Goal: Task Accomplishment & Management: Complete application form

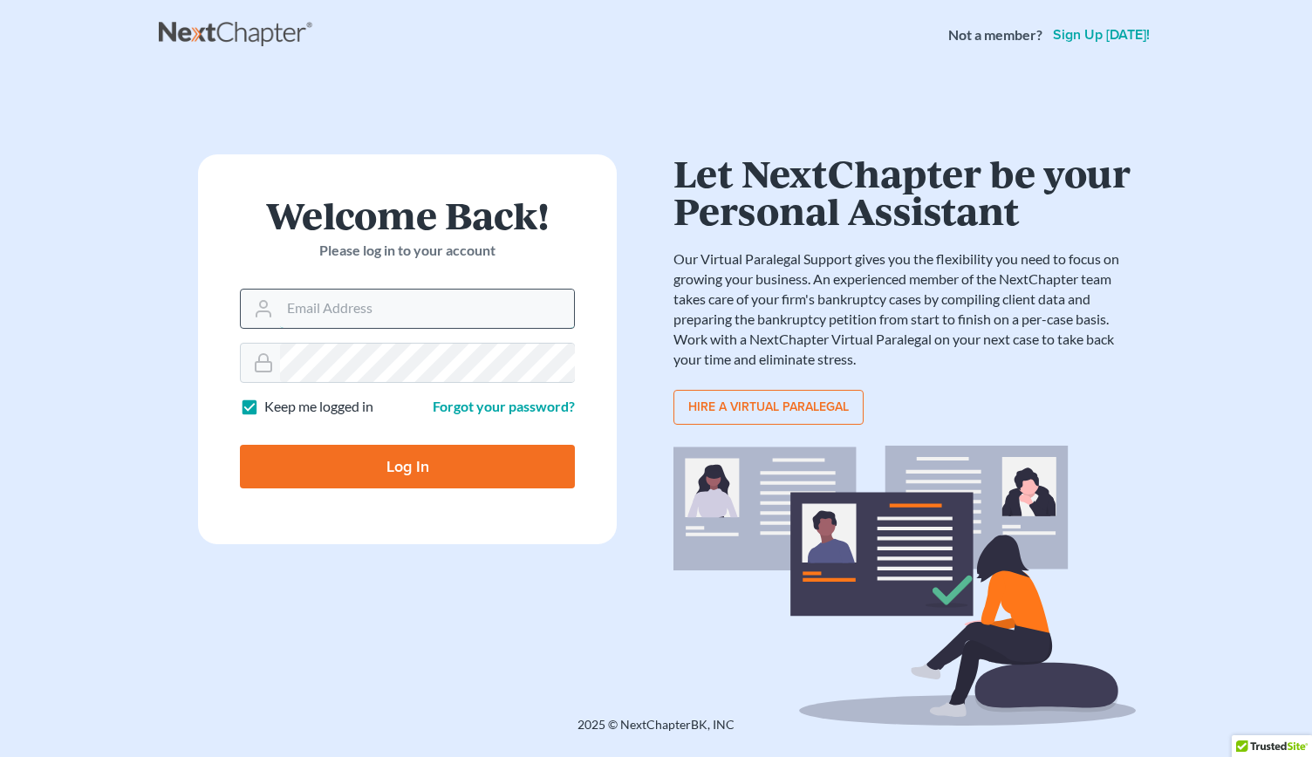
click at [297, 310] on input "Email Address" at bounding box center [427, 309] width 294 height 38
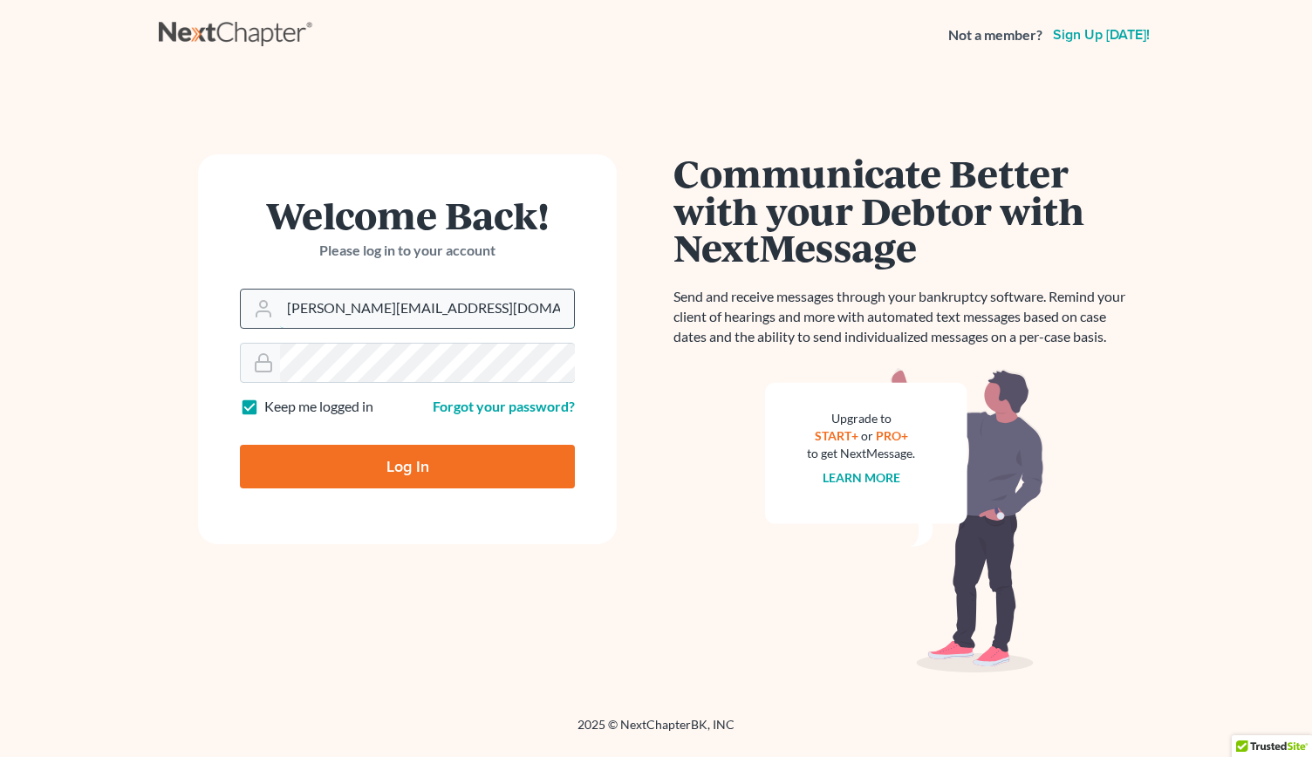
type input "[PERSON_NAME][EMAIL_ADDRESS][DOMAIN_NAME]"
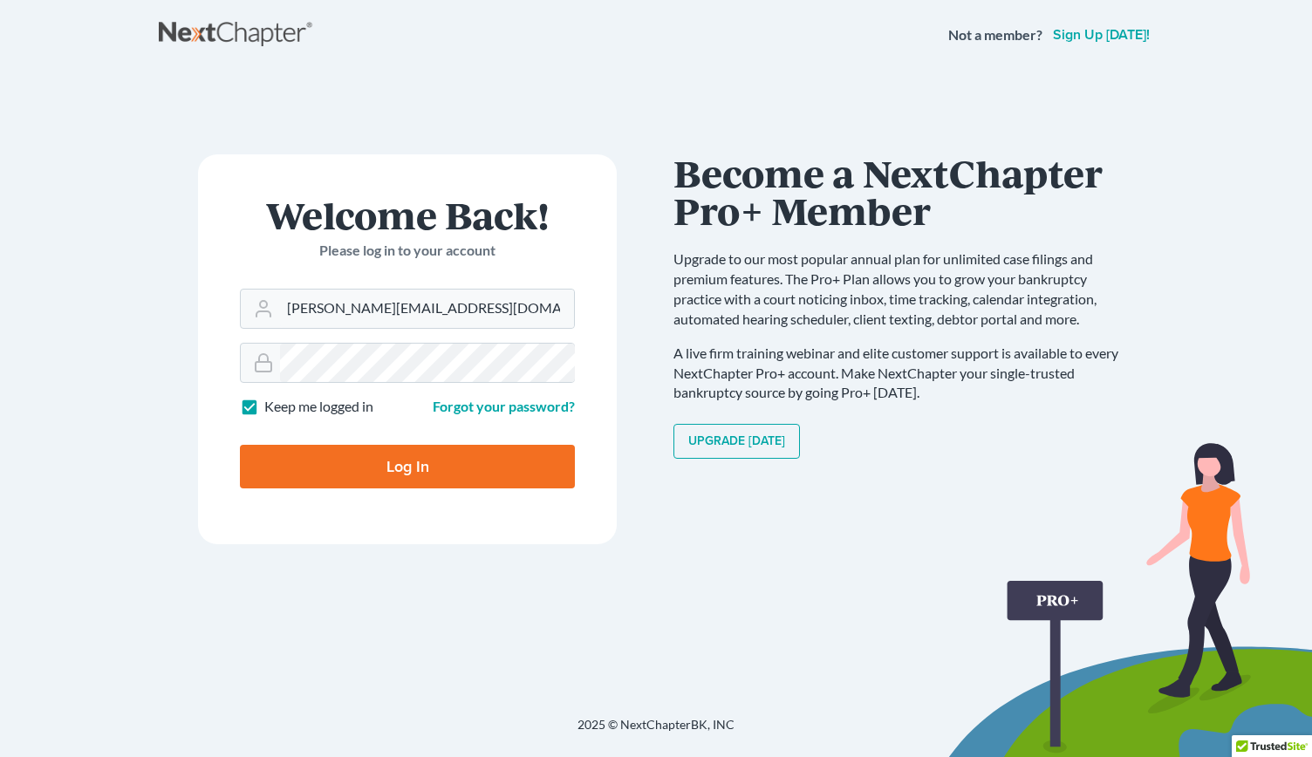
click at [333, 465] on input "Log In" at bounding box center [407, 467] width 335 height 44
type input "Thinking..."
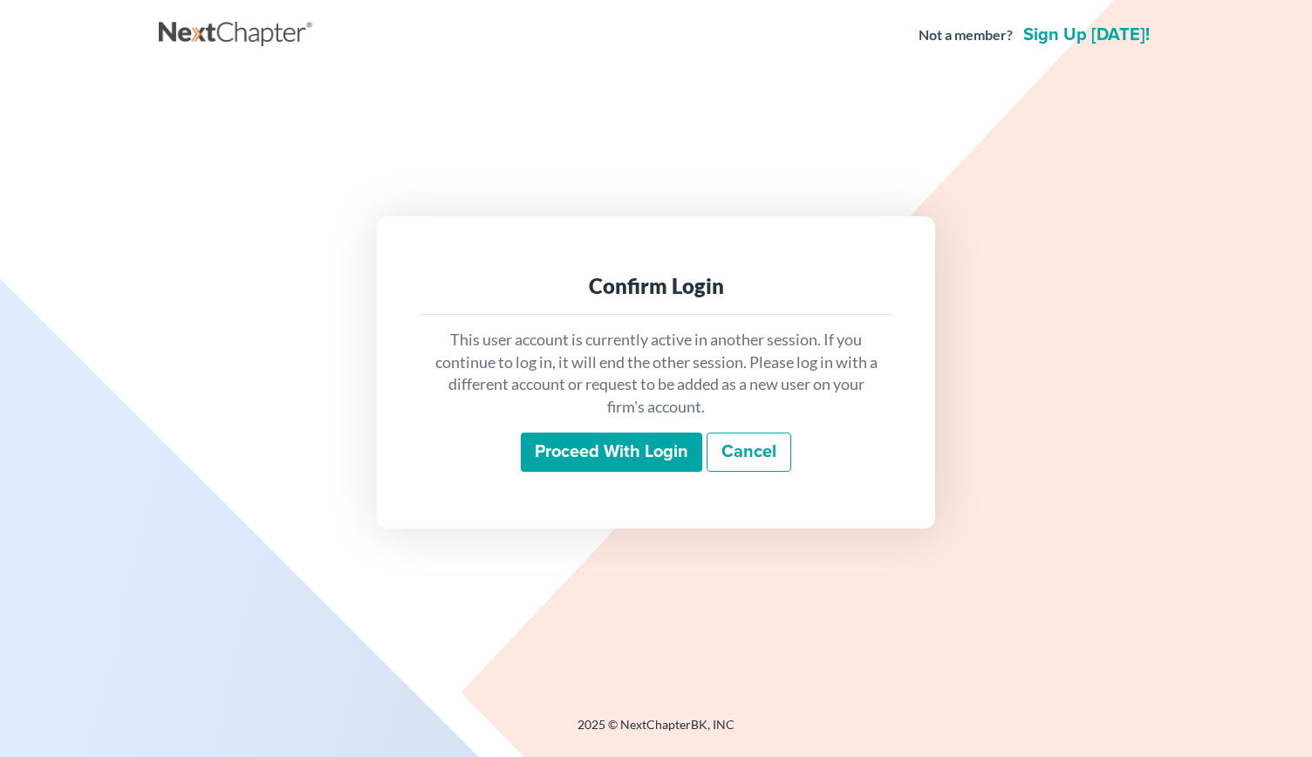
click at [607, 451] on input "Proceed with login" at bounding box center [611, 453] width 181 height 40
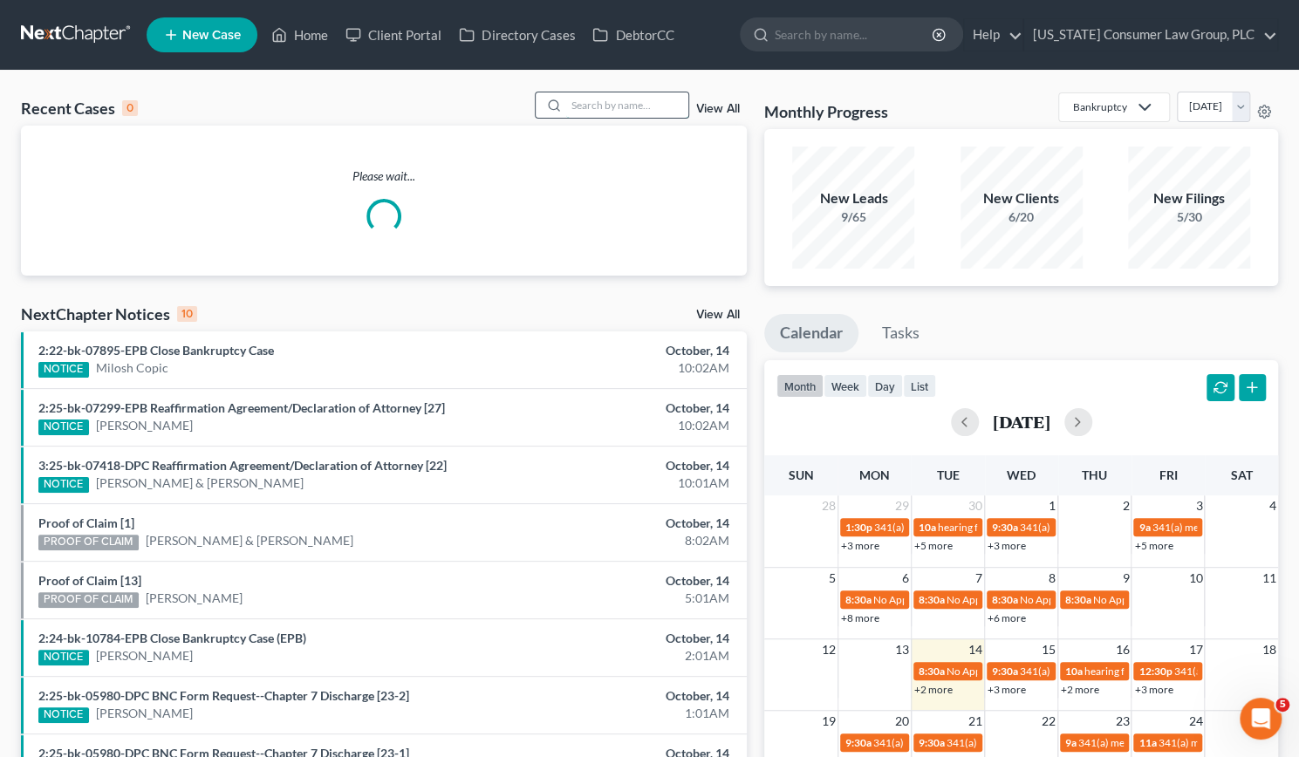
click at [598, 94] on input "search" at bounding box center [627, 104] width 122 height 25
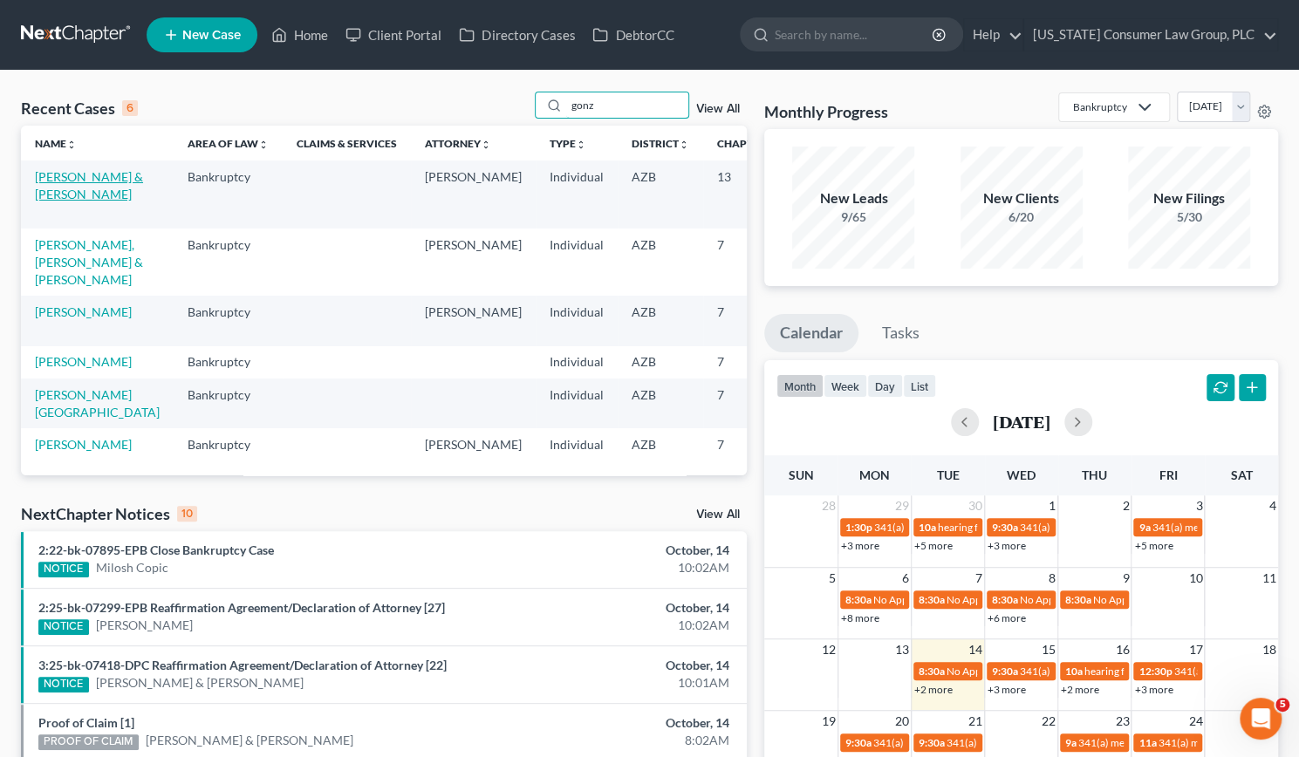
type input "gonz"
click at [52, 182] on link "Gonzales, Johnattan & Gonzalez, Nayeli" at bounding box center [89, 185] width 108 height 32
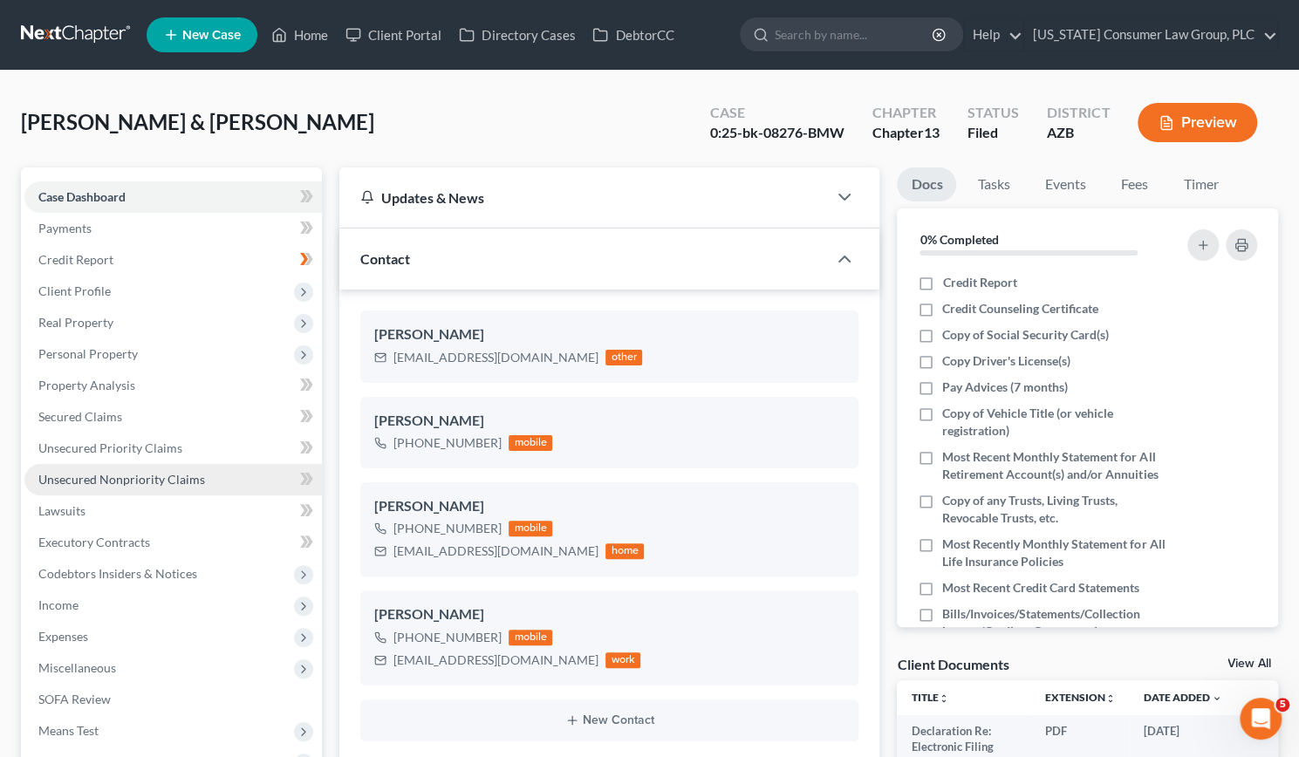
click at [103, 475] on span "Unsecured Nonpriority Claims" at bounding box center [121, 479] width 167 height 15
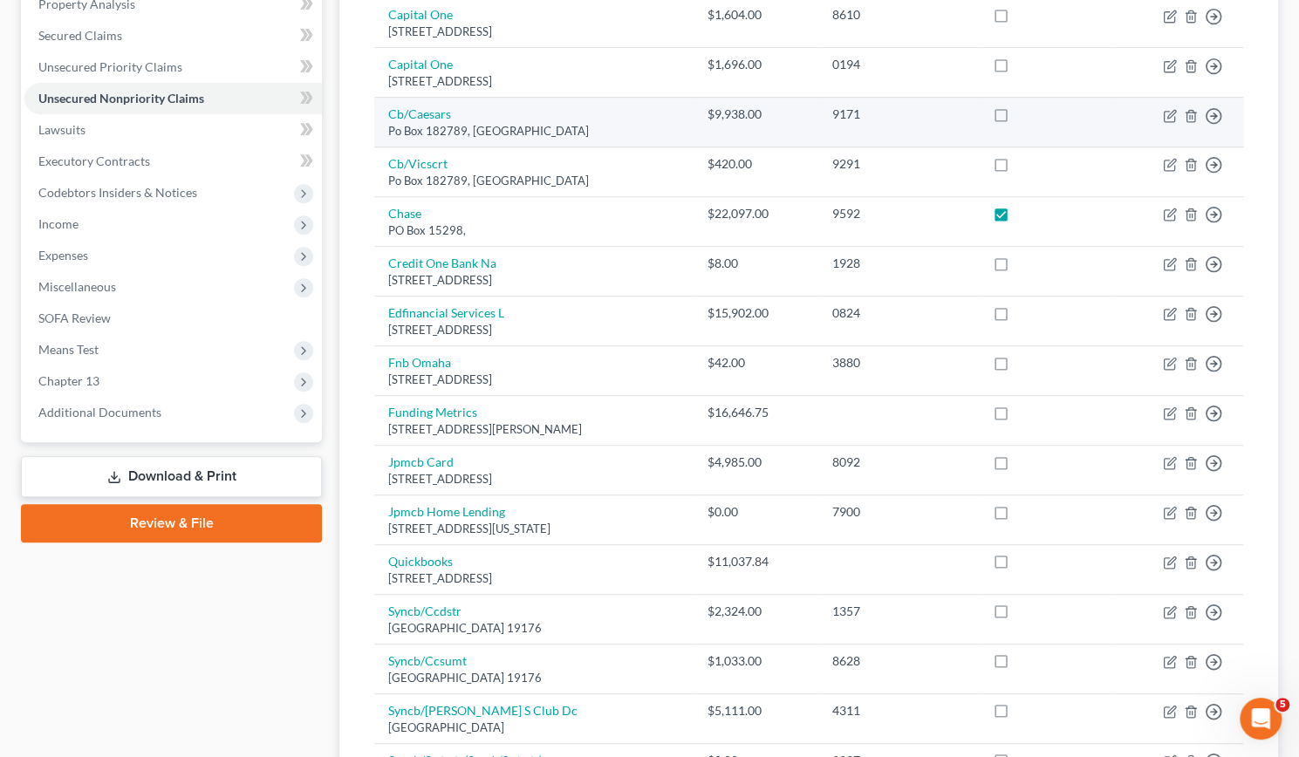
scroll to position [382, 0]
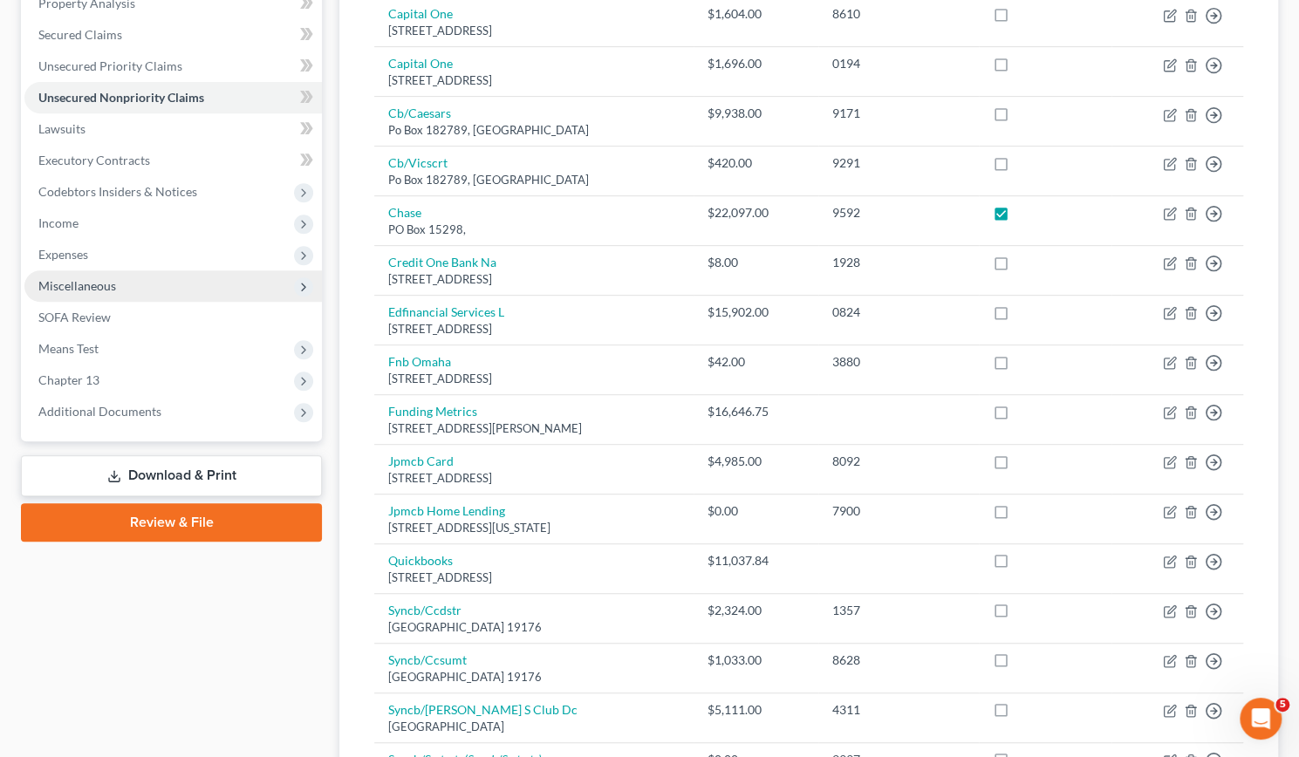
click at [54, 291] on span "Miscellaneous" at bounding box center [77, 285] width 78 height 15
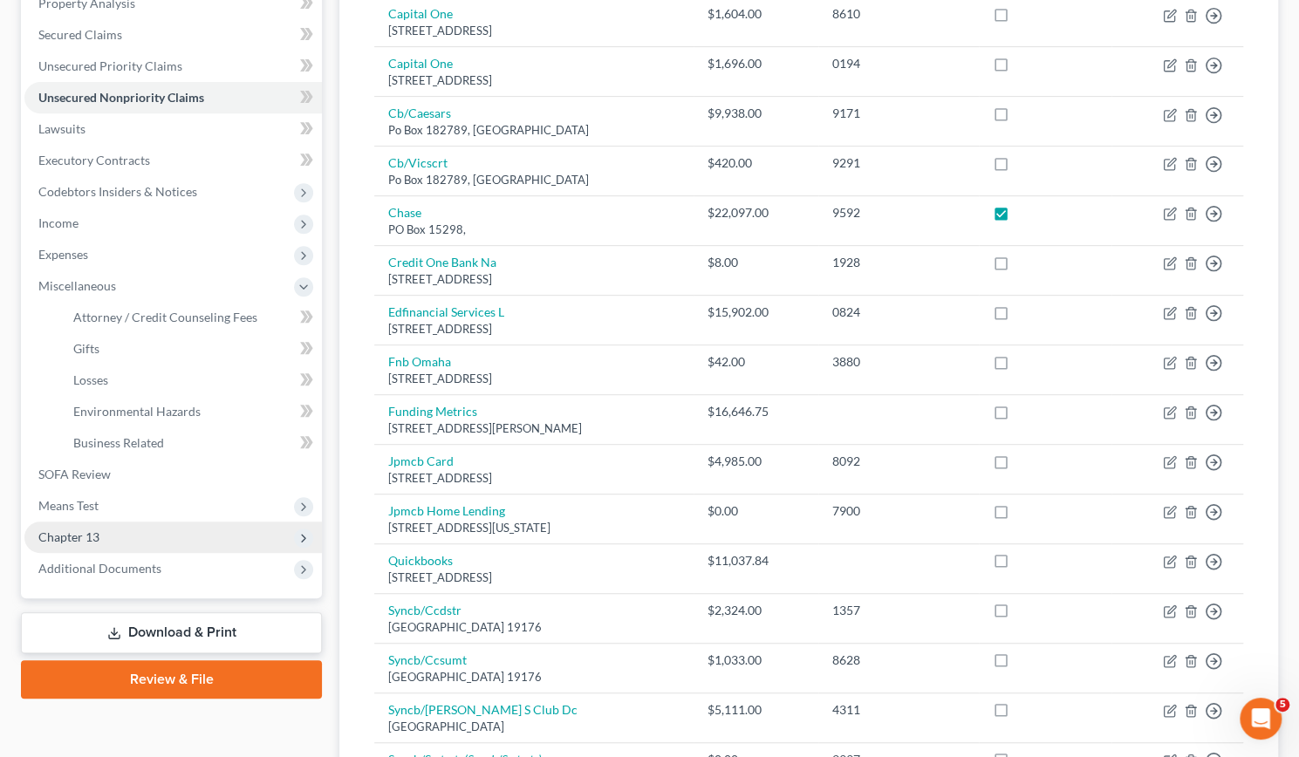
click at [83, 531] on span "Chapter 13" at bounding box center [68, 537] width 61 height 15
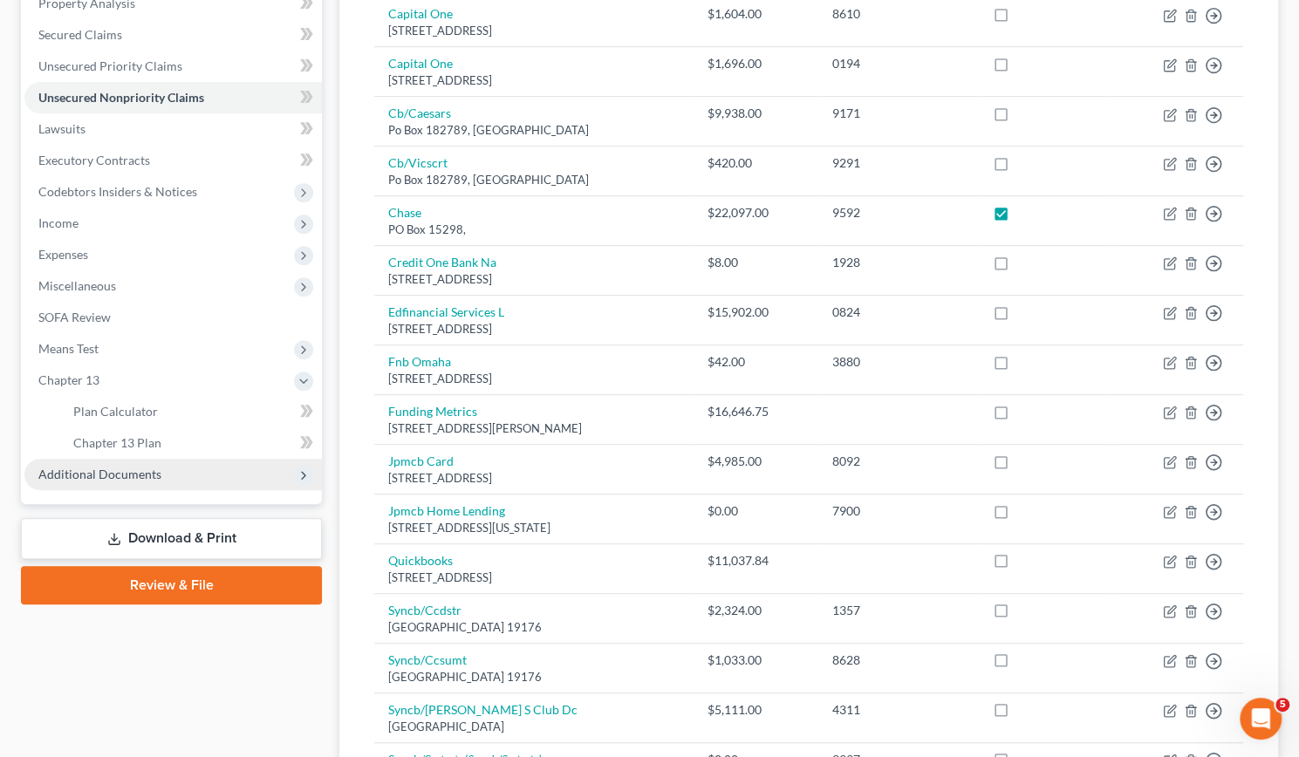
click at [145, 471] on span "Additional Documents" at bounding box center [99, 474] width 123 height 15
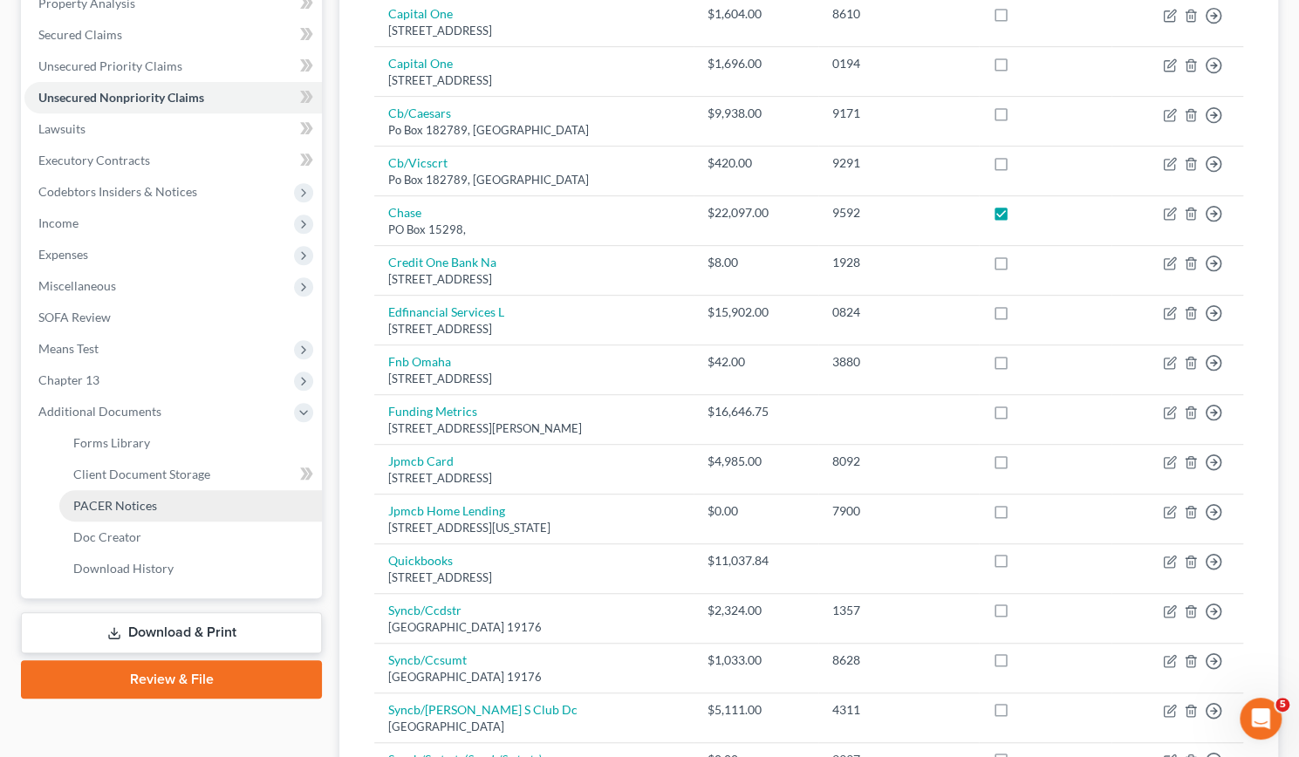
click at [122, 503] on span "PACER Notices" at bounding box center [115, 505] width 84 height 15
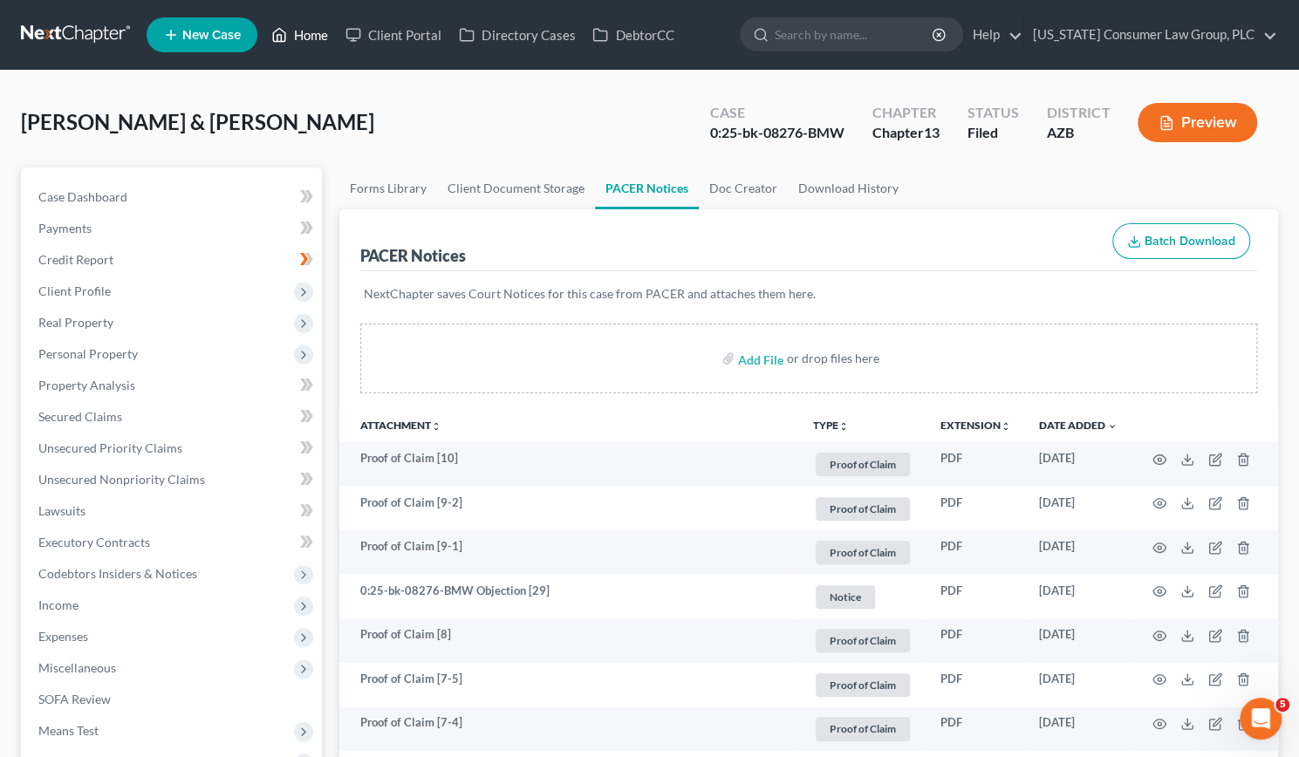
click at [286, 30] on icon at bounding box center [279, 34] width 16 height 21
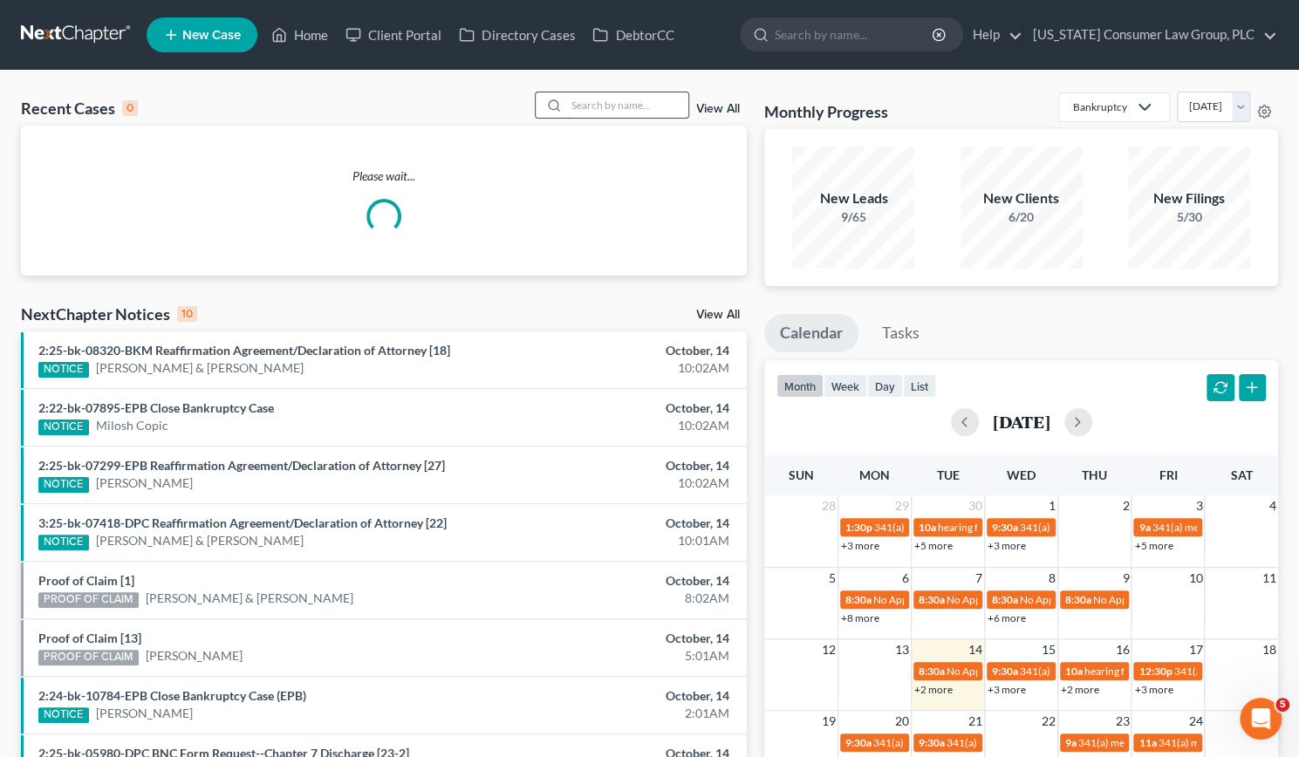
click at [591, 106] on input "search" at bounding box center [627, 104] width 122 height 25
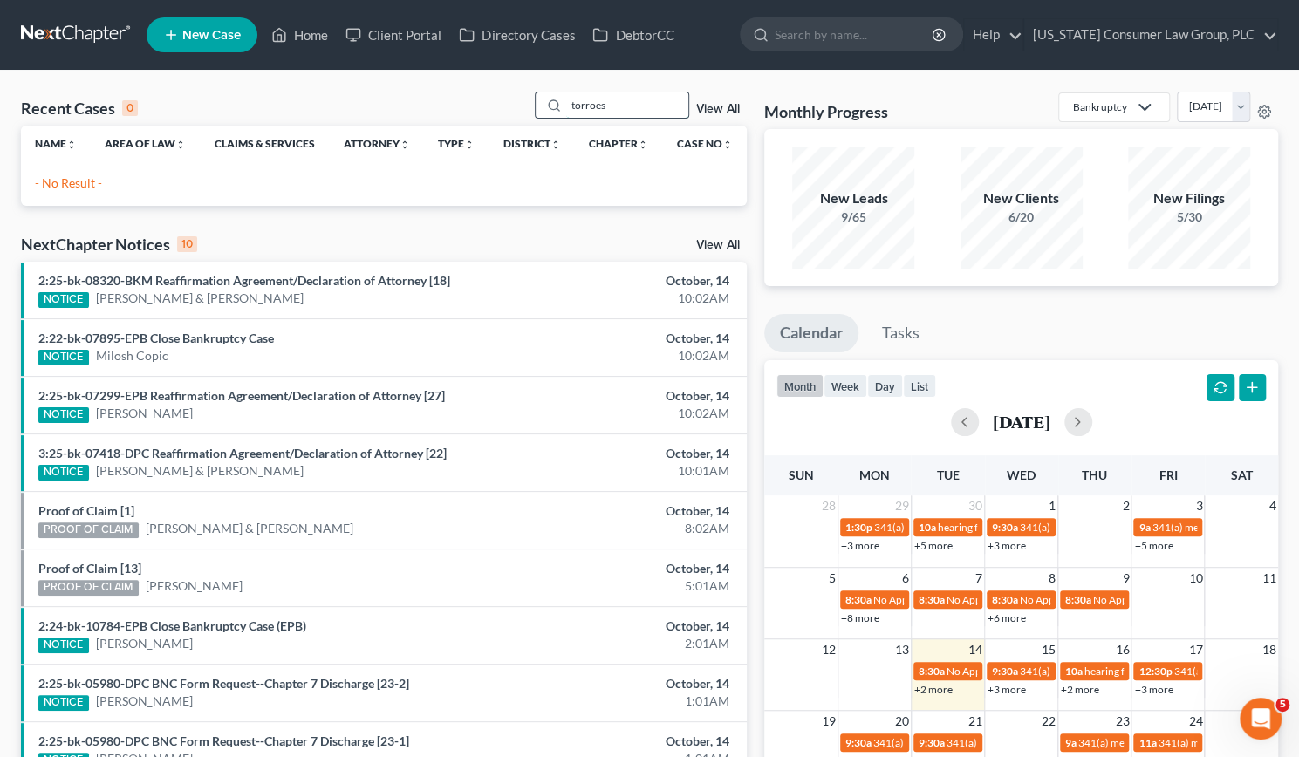
click at [632, 107] on input "torroes" at bounding box center [627, 104] width 122 height 25
type input "torres"
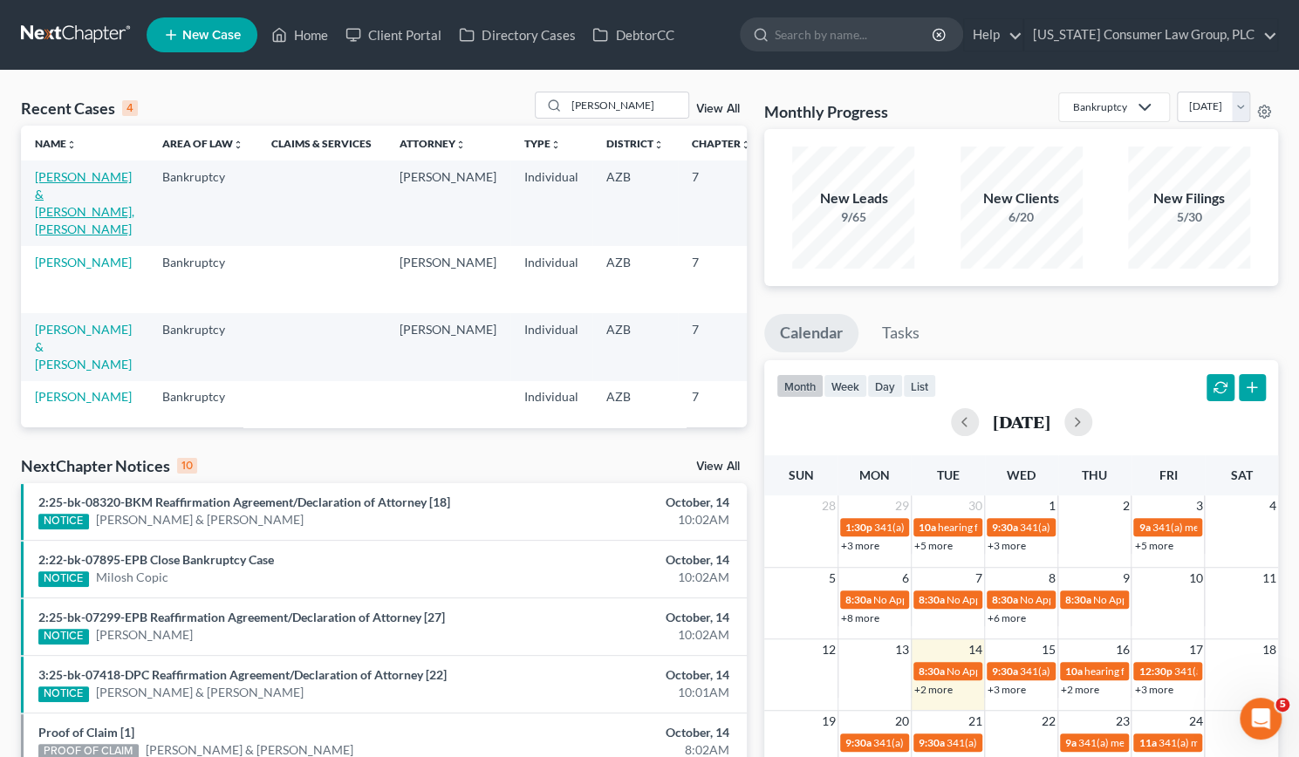
click at [61, 226] on link "Torres, Jesus & Nunez Ramirez, Claudia" at bounding box center [84, 202] width 99 height 67
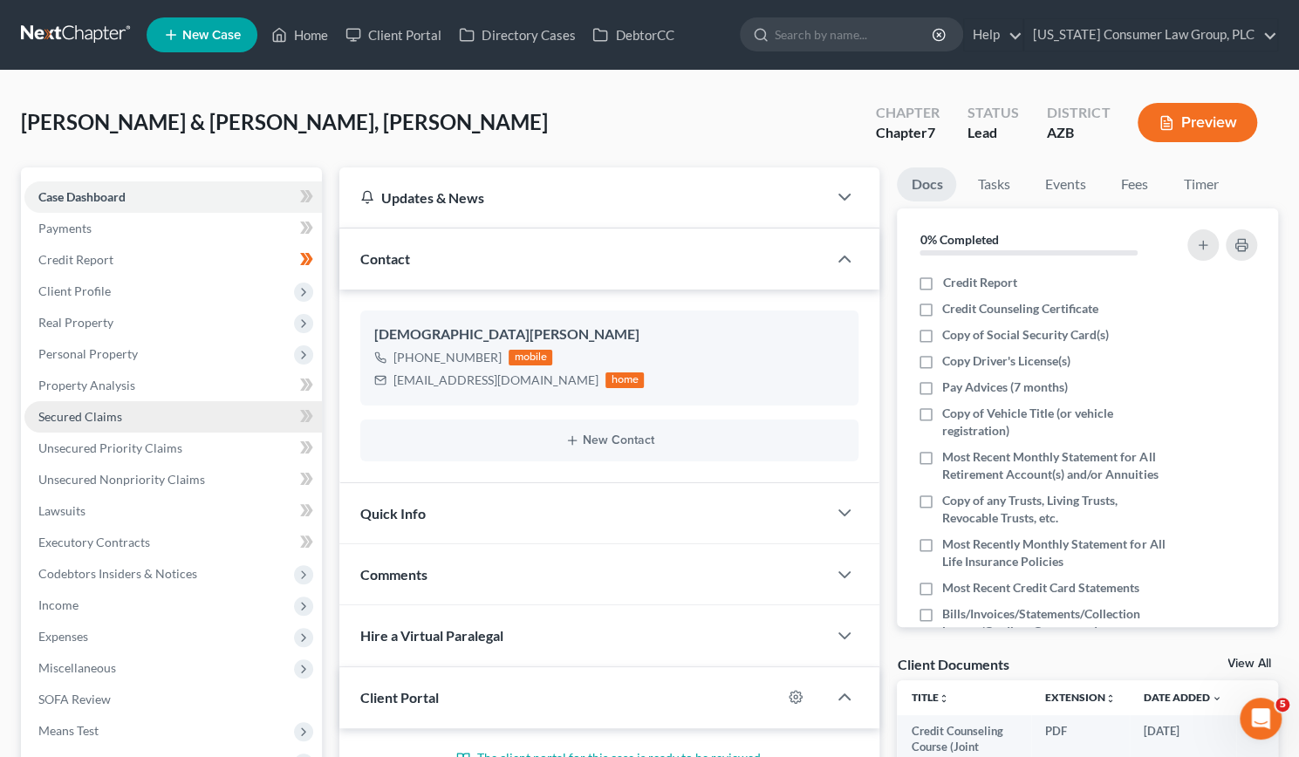
click at [75, 414] on span "Secured Claims" at bounding box center [80, 416] width 84 height 15
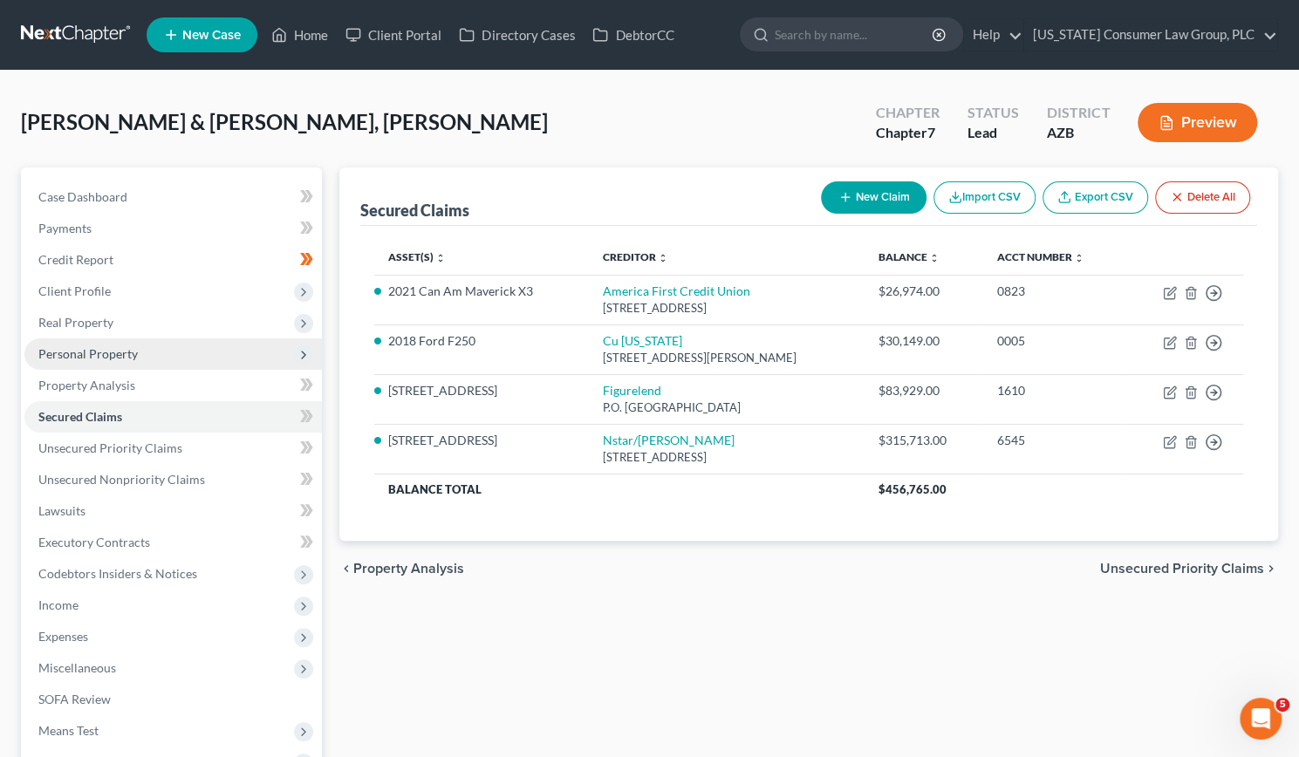
click at [85, 355] on span "Personal Property" at bounding box center [87, 353] width 99 height 15
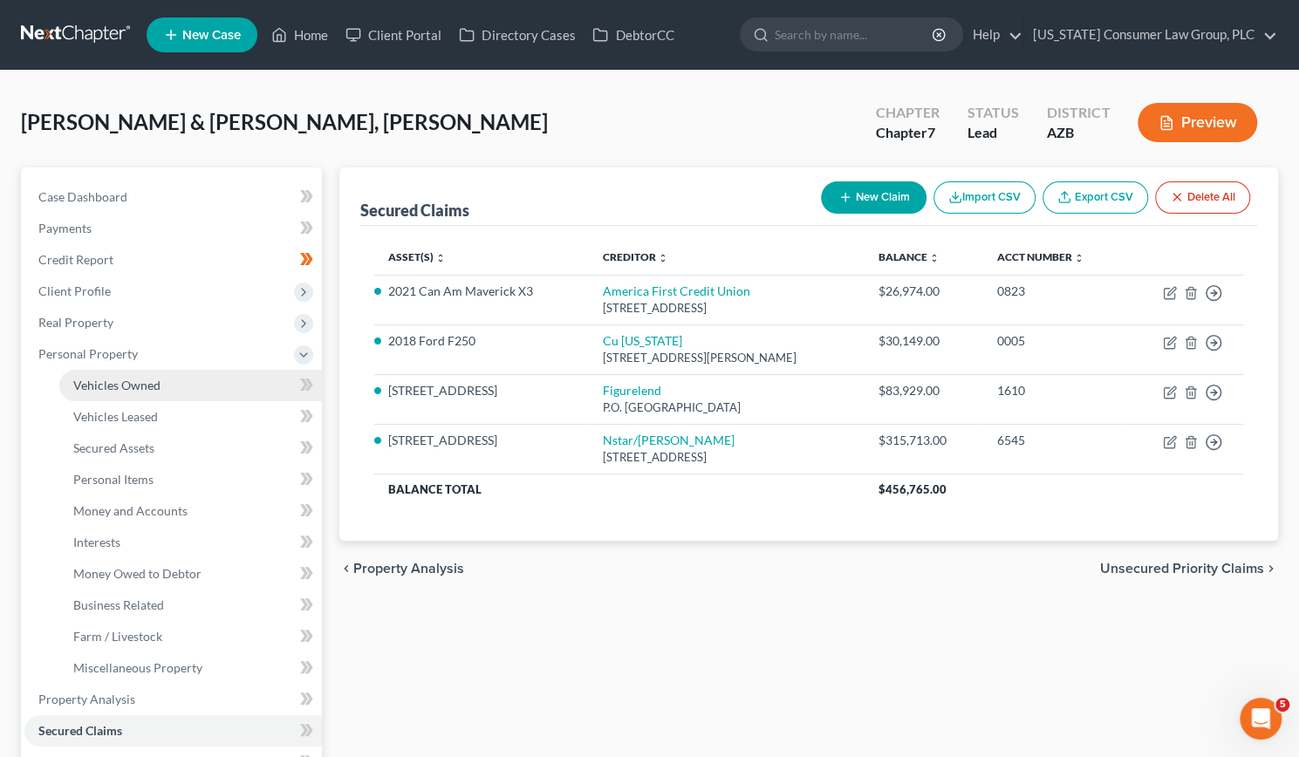
click at [108, 378] on span "Vehicles Owned" at bounding box center [116, 385] width 87 height 15
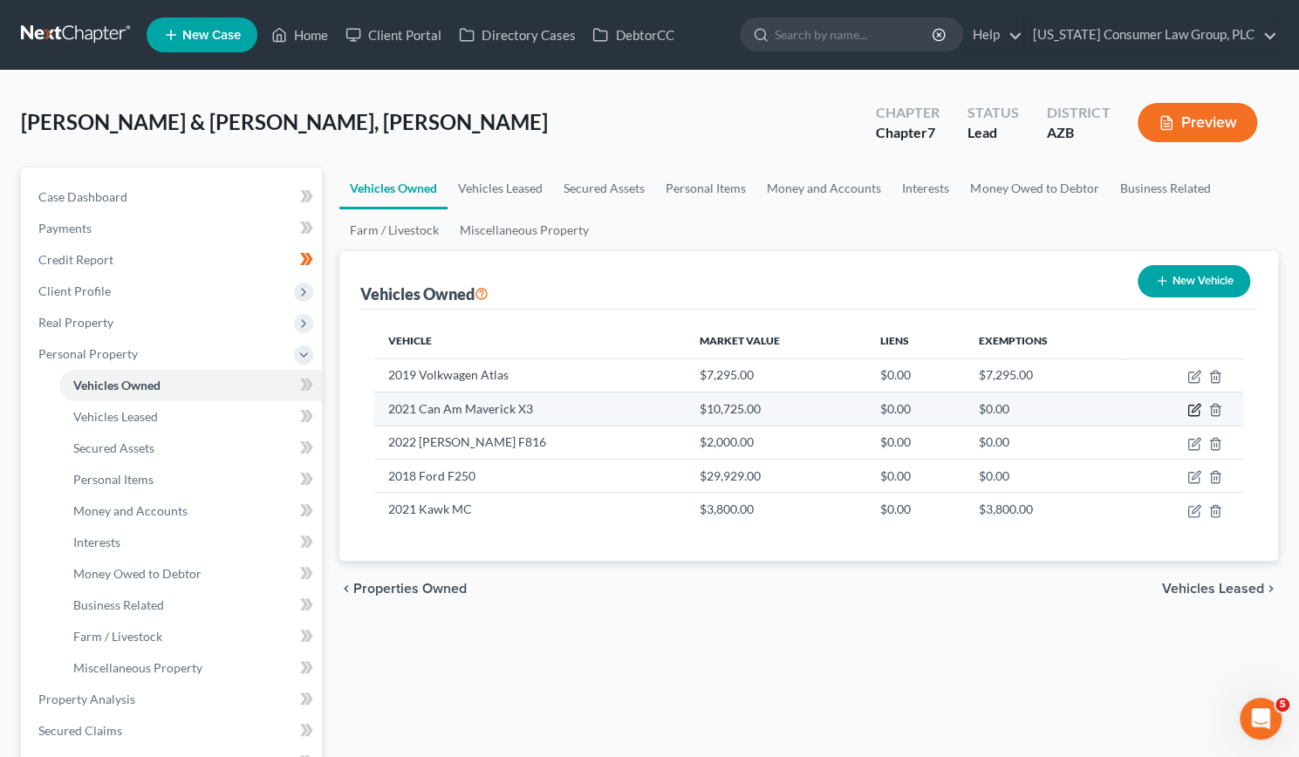
click at [1197, 407] on icon "button" at bounding box center [1196, 409] width 8 height 8
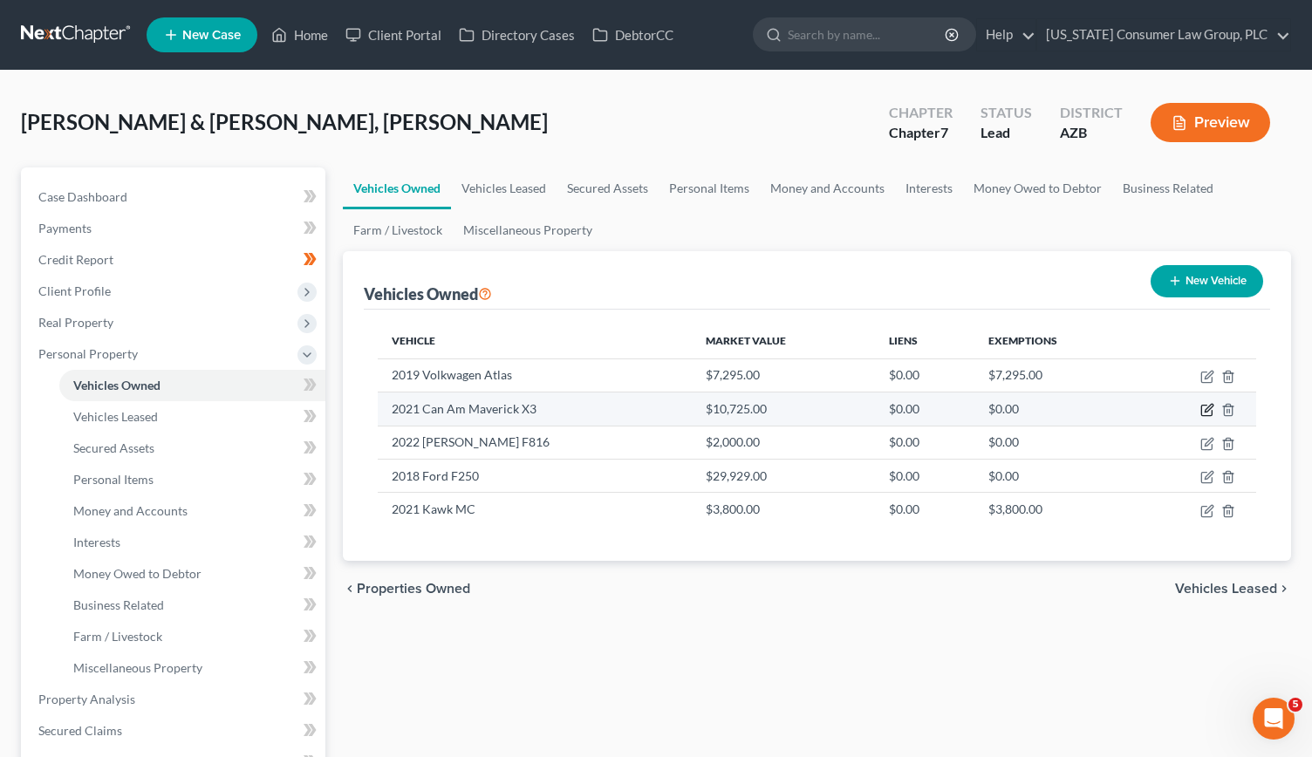
select select "0"
select select "5"
select select "3"
select select "2"
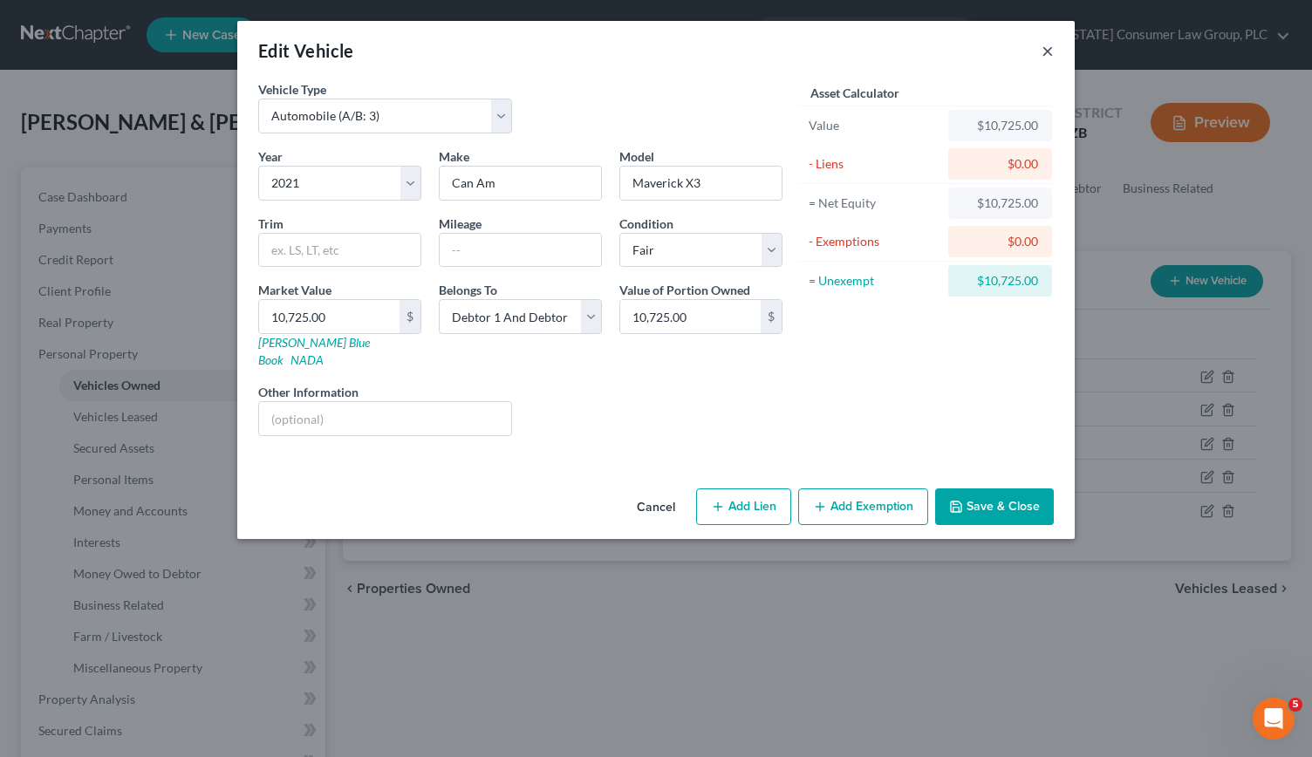
click at [1045, 54] on button "×" at bounding box center [1048, 50] width 12 height 21
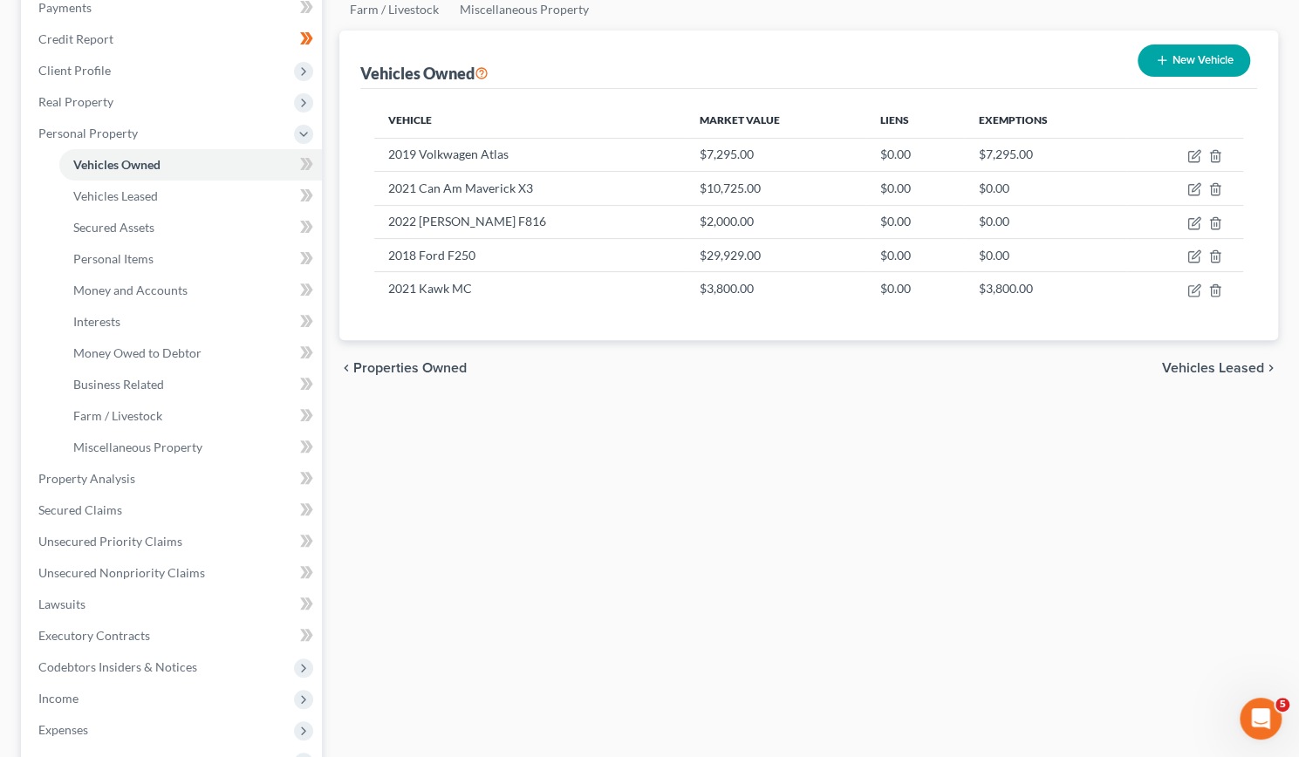
scroll to position [244, 0]
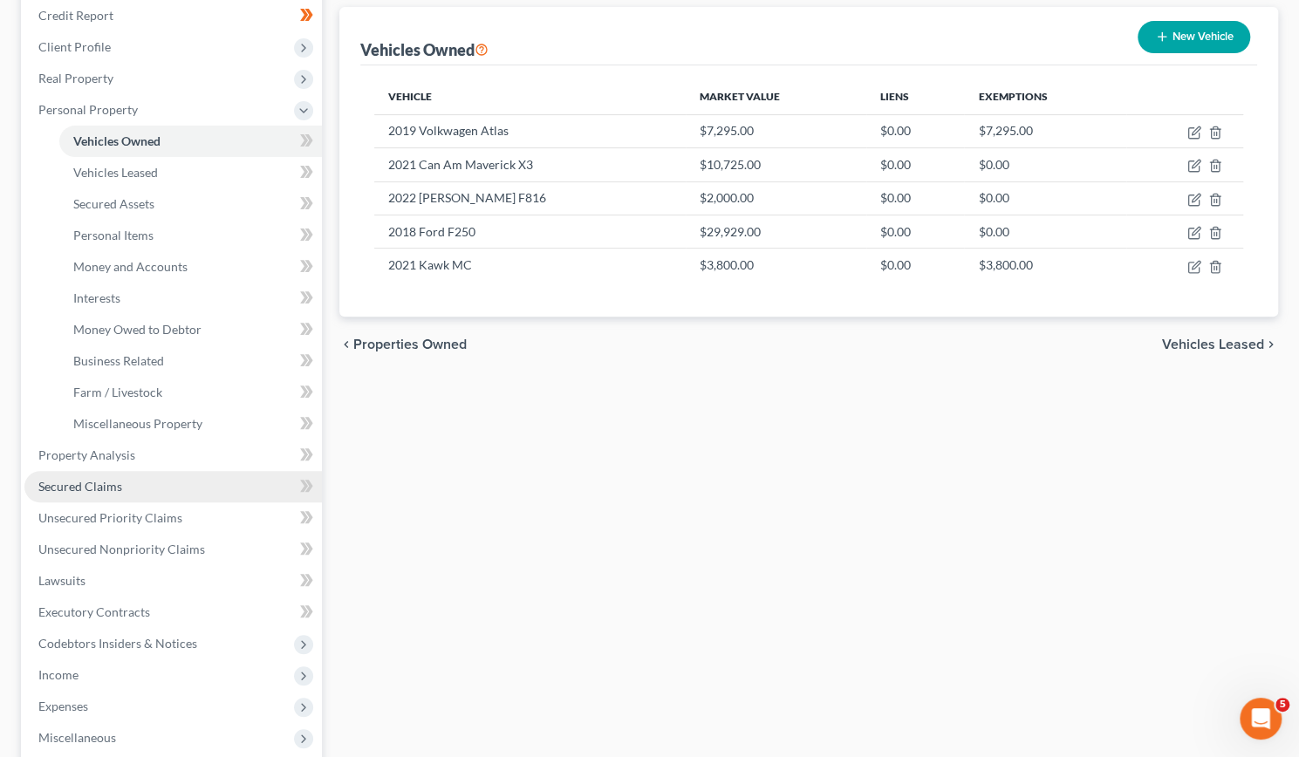
click at [99, 477] on link "Secured Claims" at bounding box center [172, 486] width 297 height 31
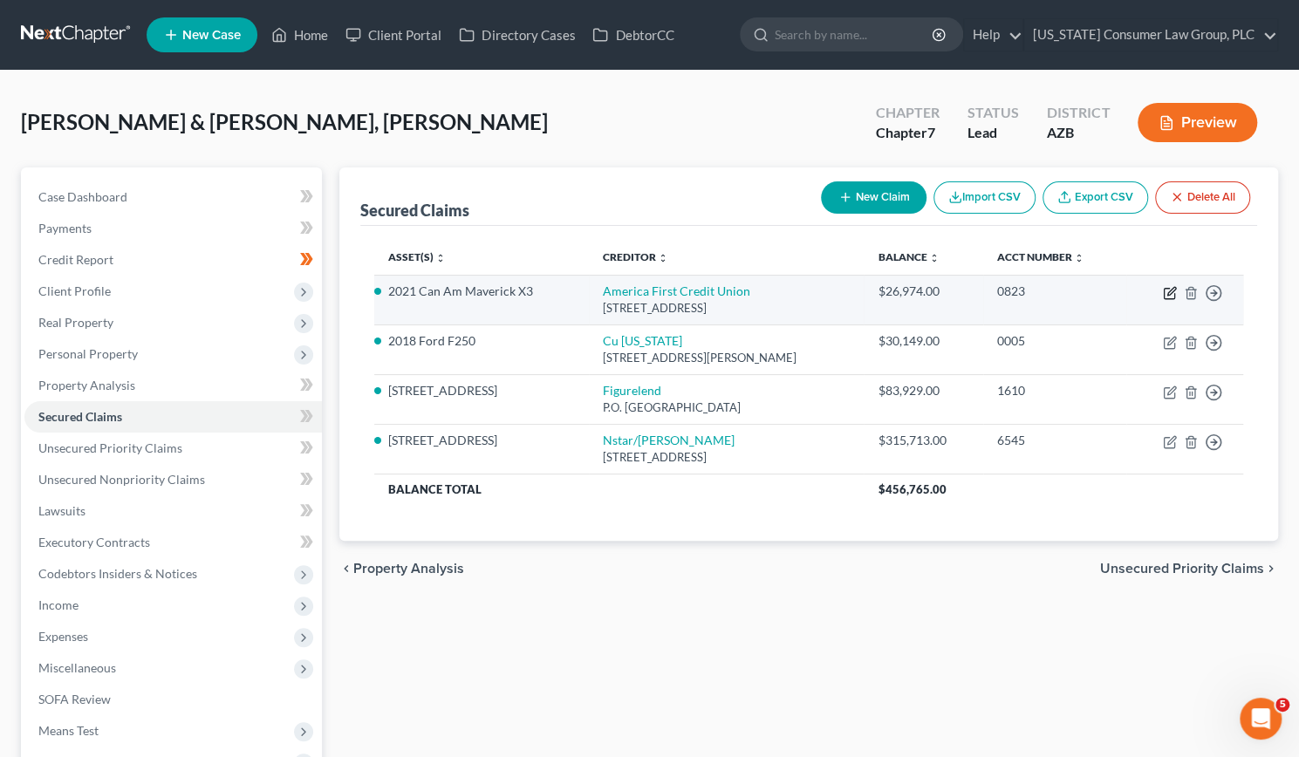
click at [1169, 291] on icon "button" at bounding box center [1170, 293] width 14 height 14
select select "46"
select select "0"
select select "2"
select select "0"
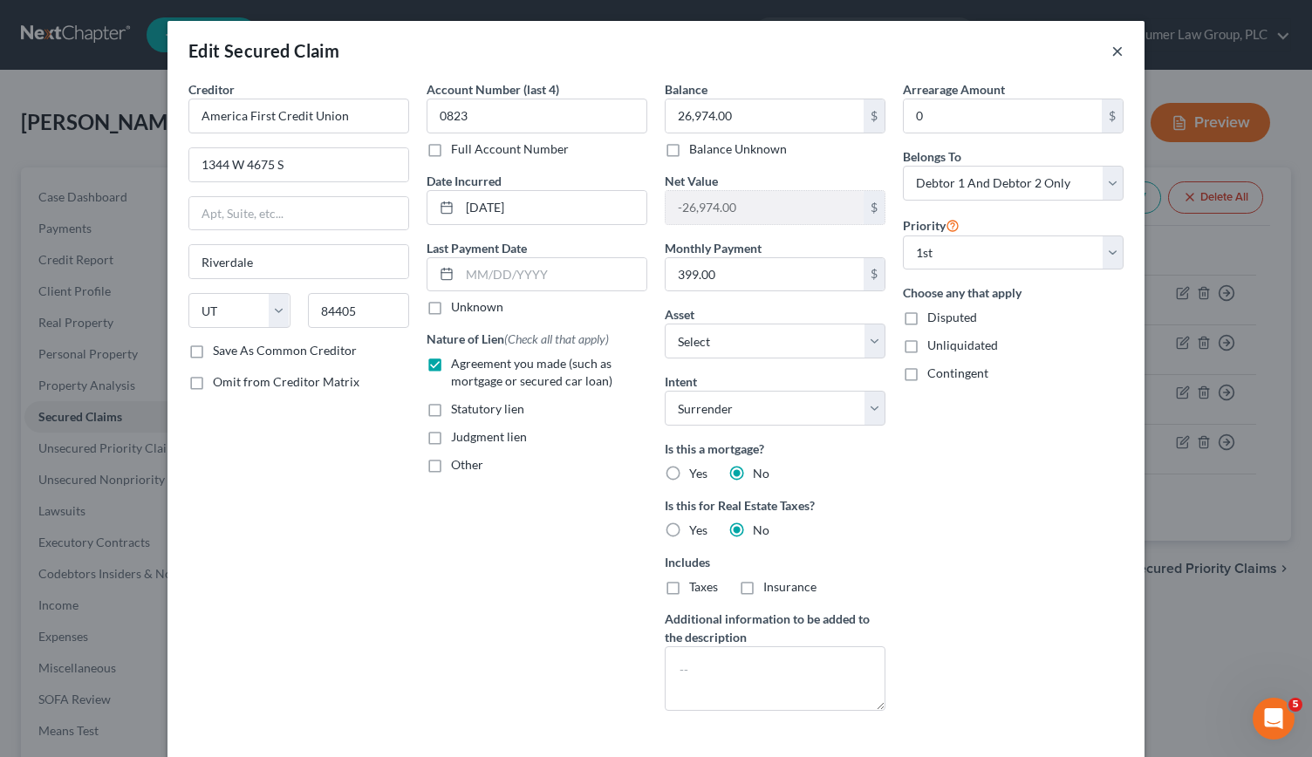
click at [1114, 55] on button "×" at bounding box center [1117, 50] width 12 height 21
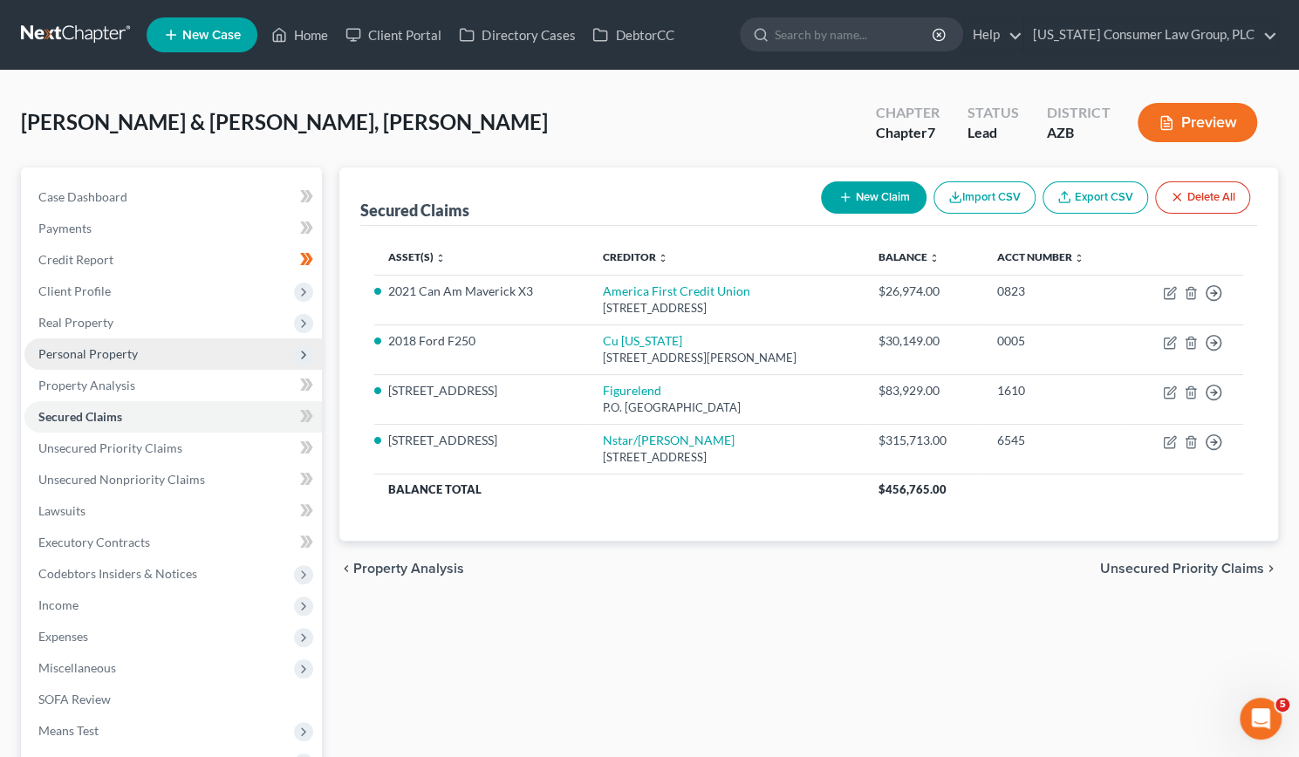
click at [118, 351] on span "Personal Property" at bounding box center [87, 353] width 99 height 15
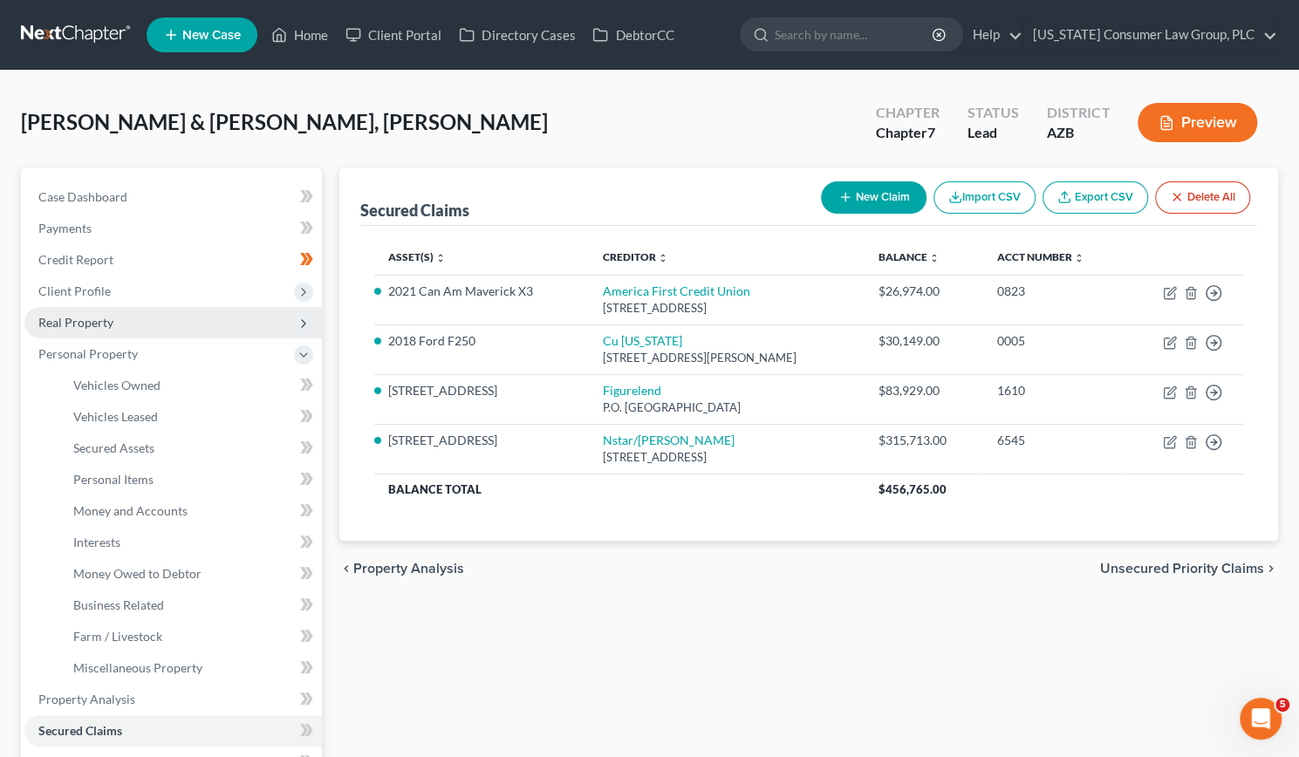
click at [109, 324] on span "Real Property" at bounding box center [75, 322] width 75 height 15
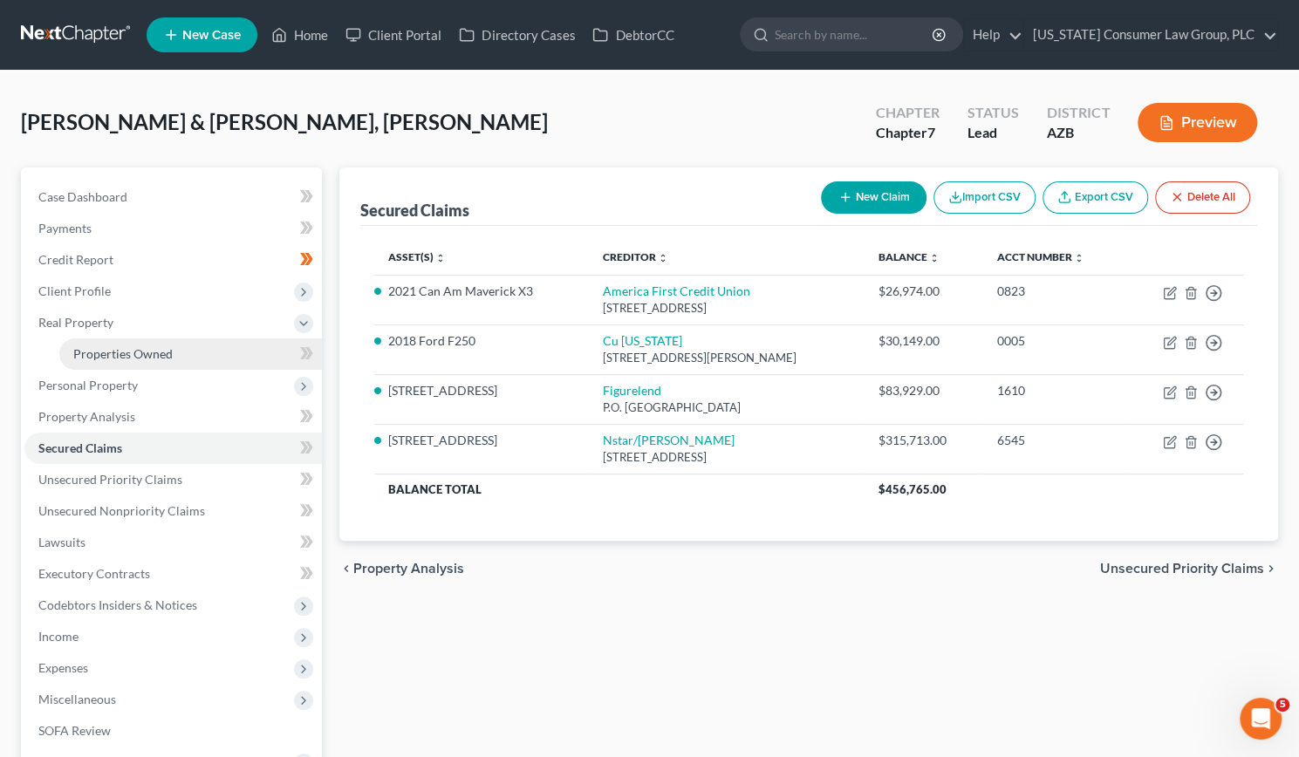
click at [116, 351] on span "Properties Owned" at bounding box center [122, 353] width 99 height 15
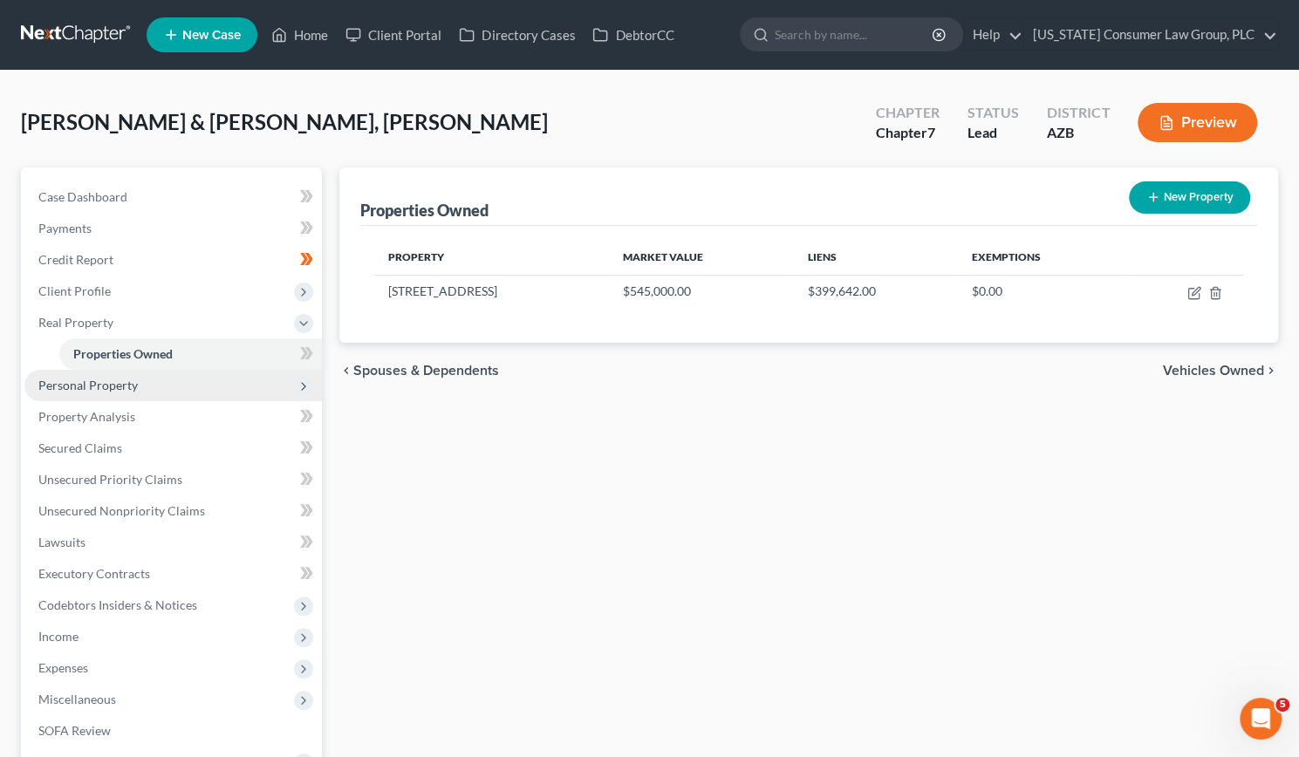
click at [127, 388] on span "Personal Property" at bounding box center [87, 385] width 99 height 15
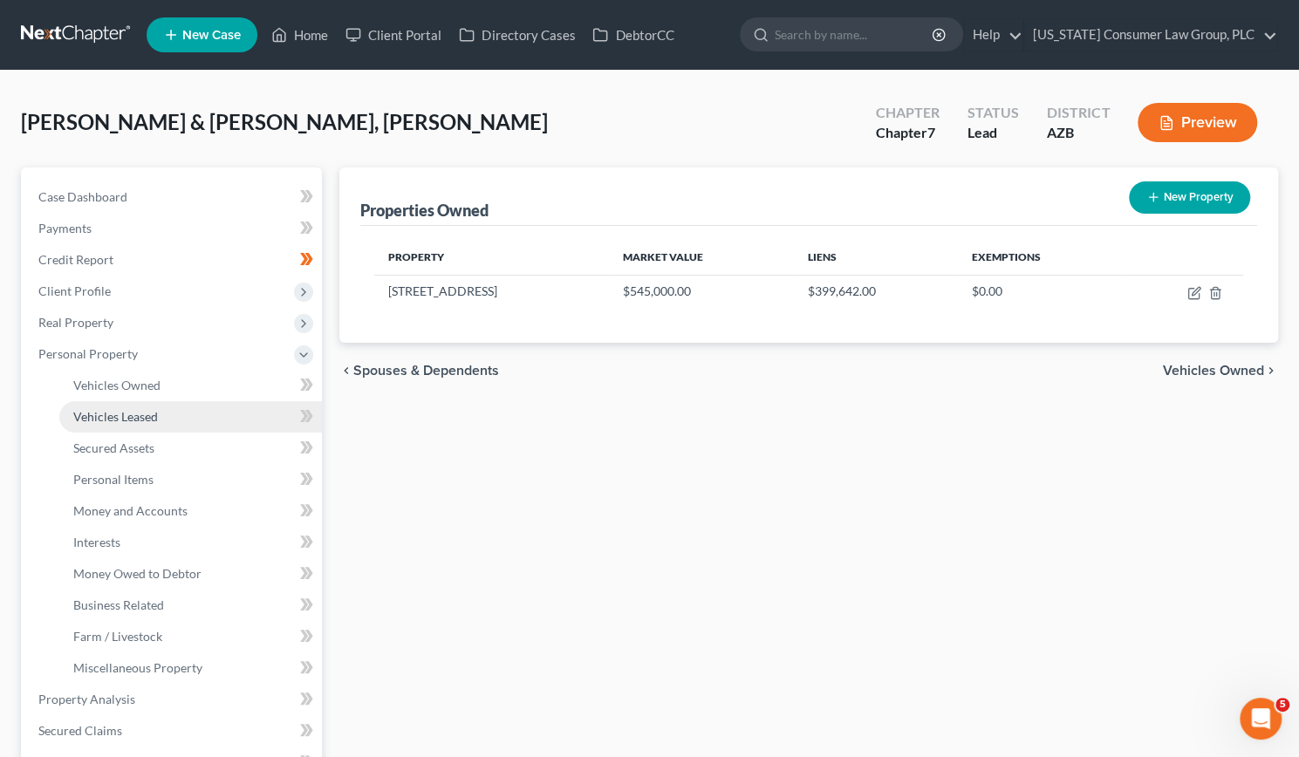
click at [120, 419] on span "Vehicles Leased" at bounding box center [115, 416] width 85 height 15
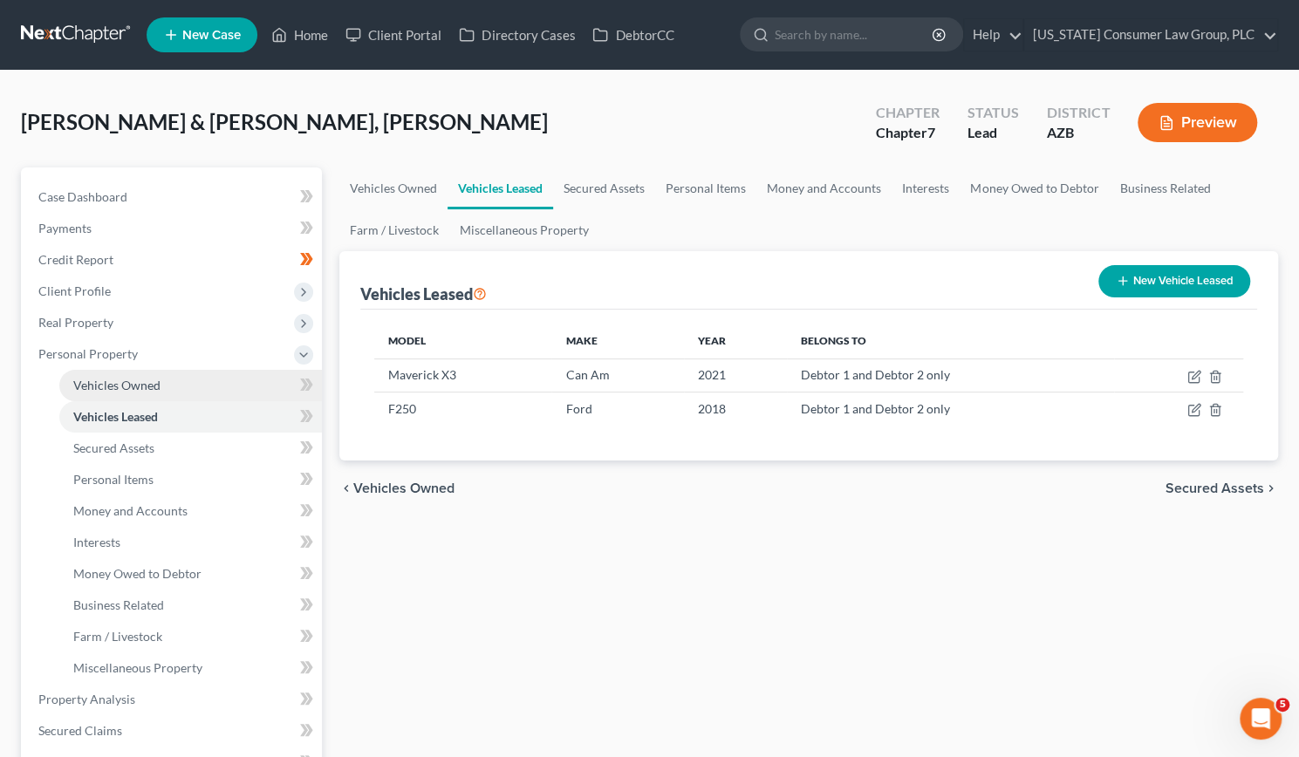
click at [124, 385] on span "Vehicles Owned" at bounding box center [116, 385] width 87 height 15
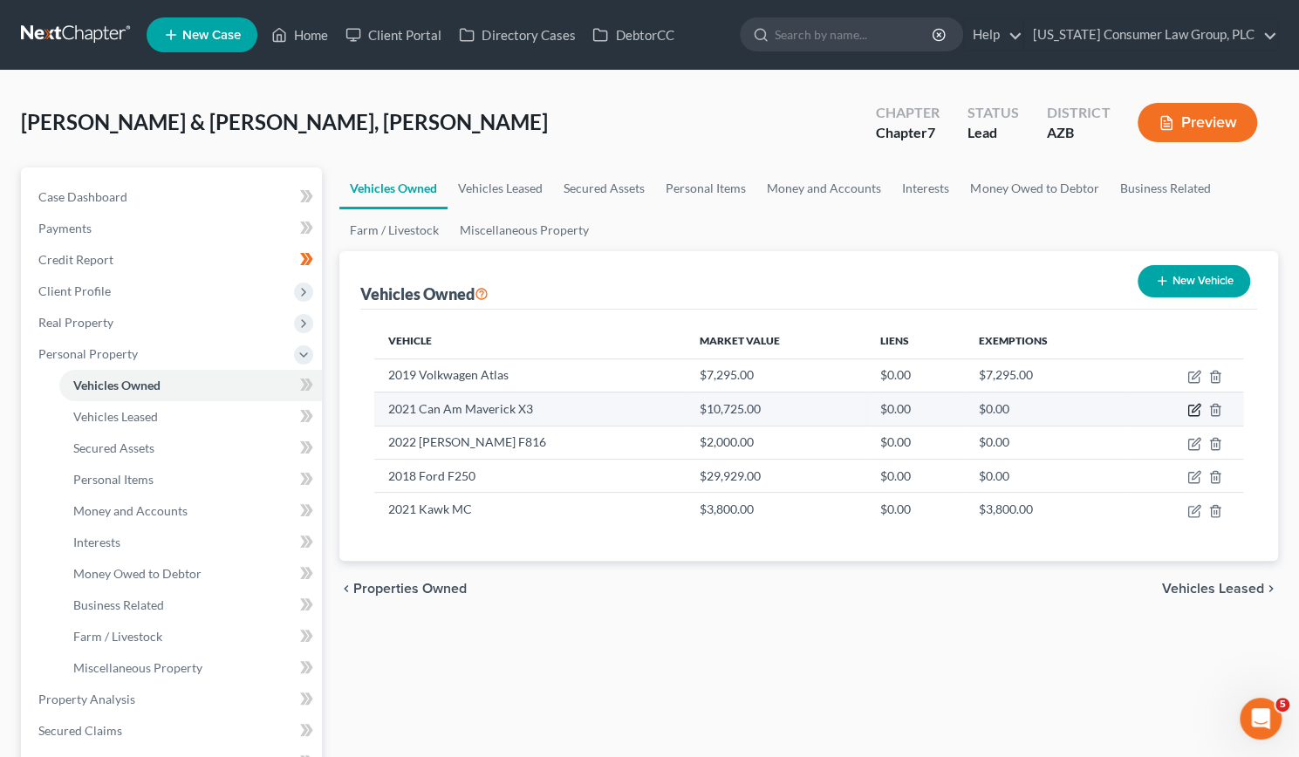
click at [1190, 407] on icon "button" at bounding box center [1194, 410] width 14 height 14
select select "0"
select select "5"
select select "3"
select select "2"
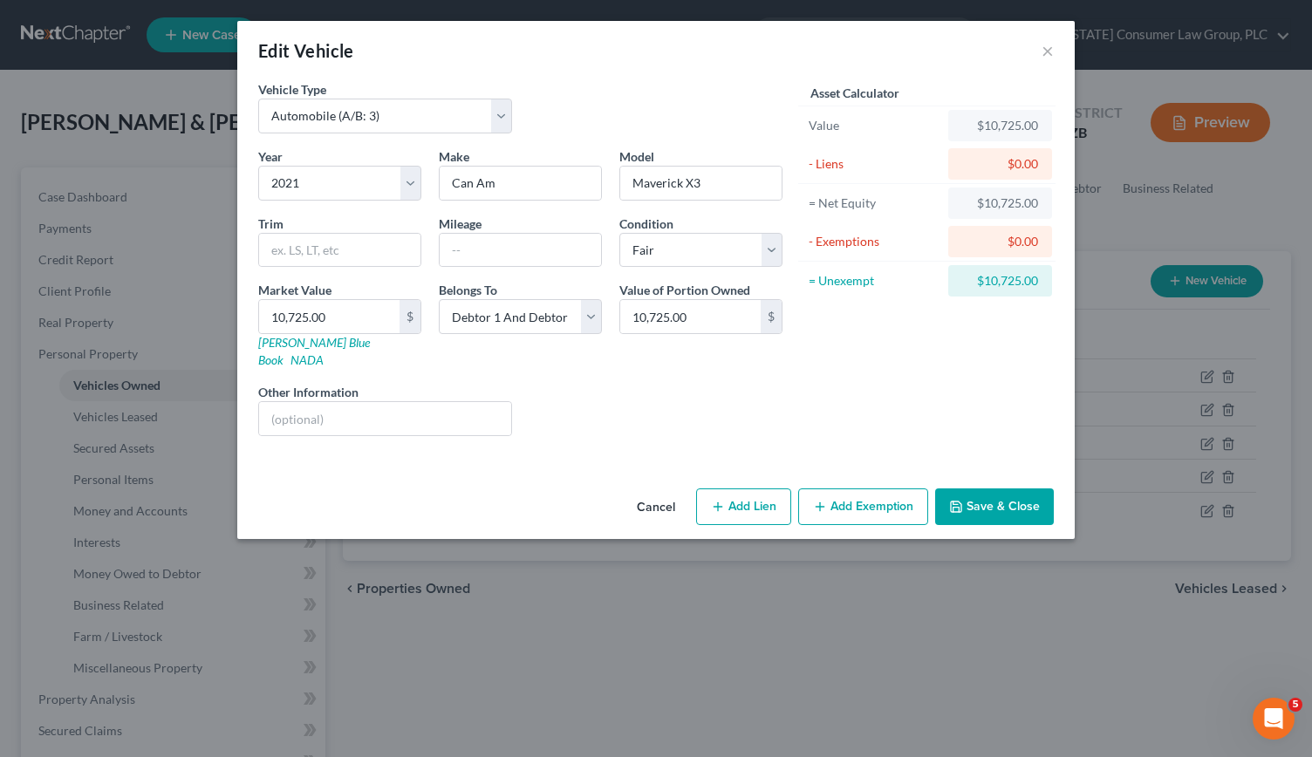
click at [724, 500] on icon "button" at bounding box center [718, 507] width 14 height 14
select select "2"
select select "0"
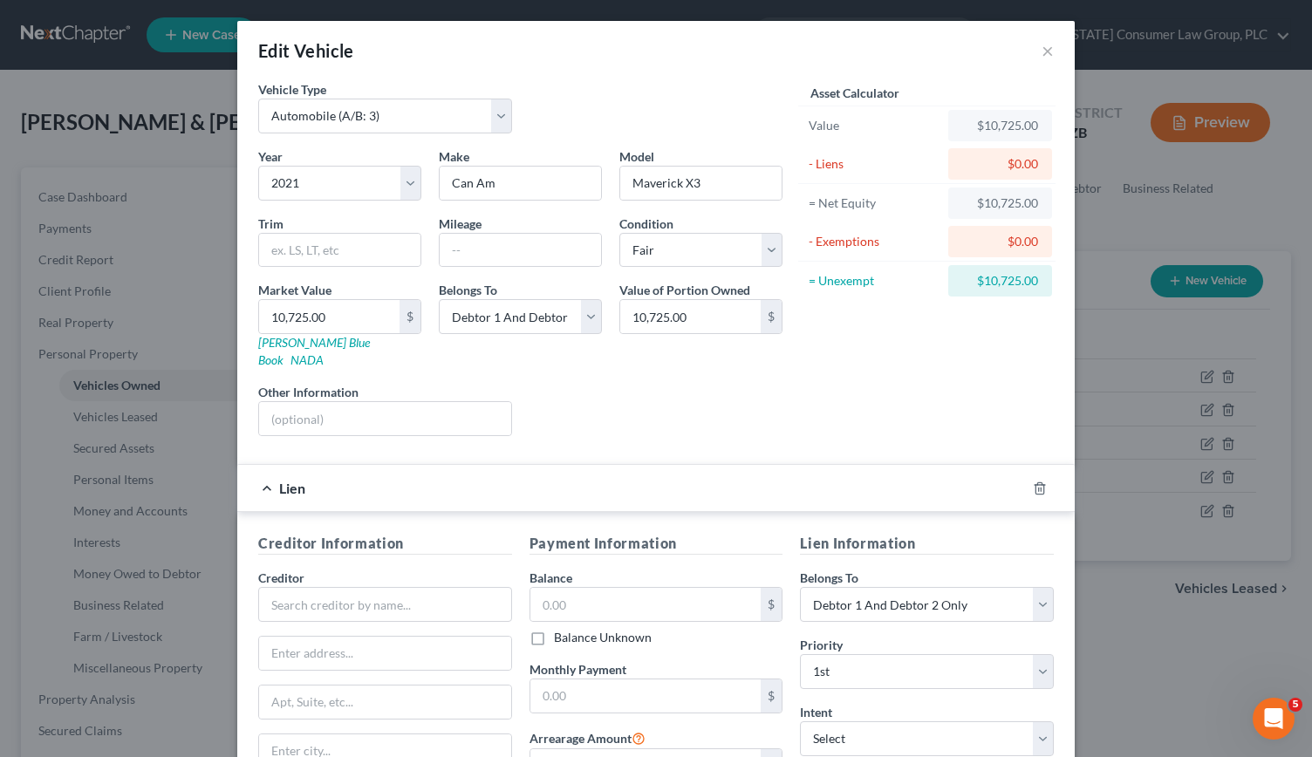
scroll to position [190, 0]
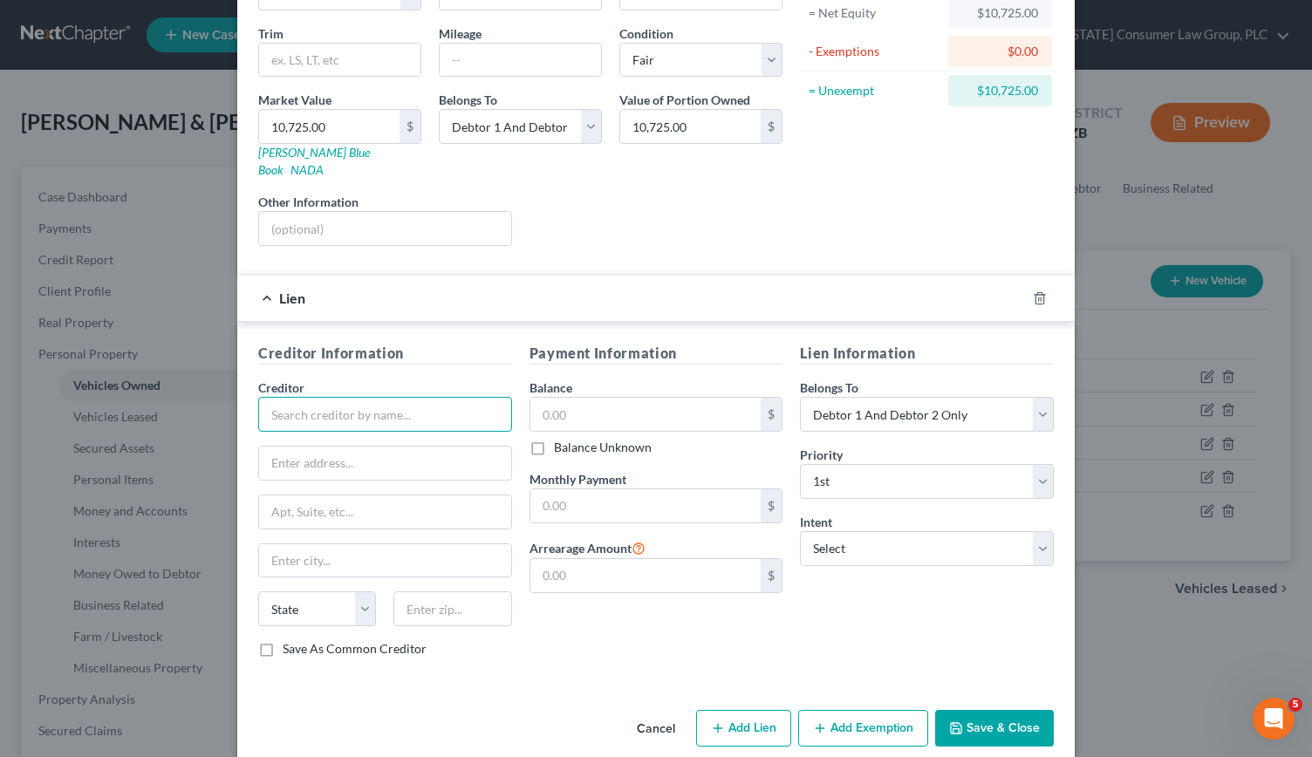
click at [406, 408] on input "text" at bounding box center [385, 414] width 254 height 35
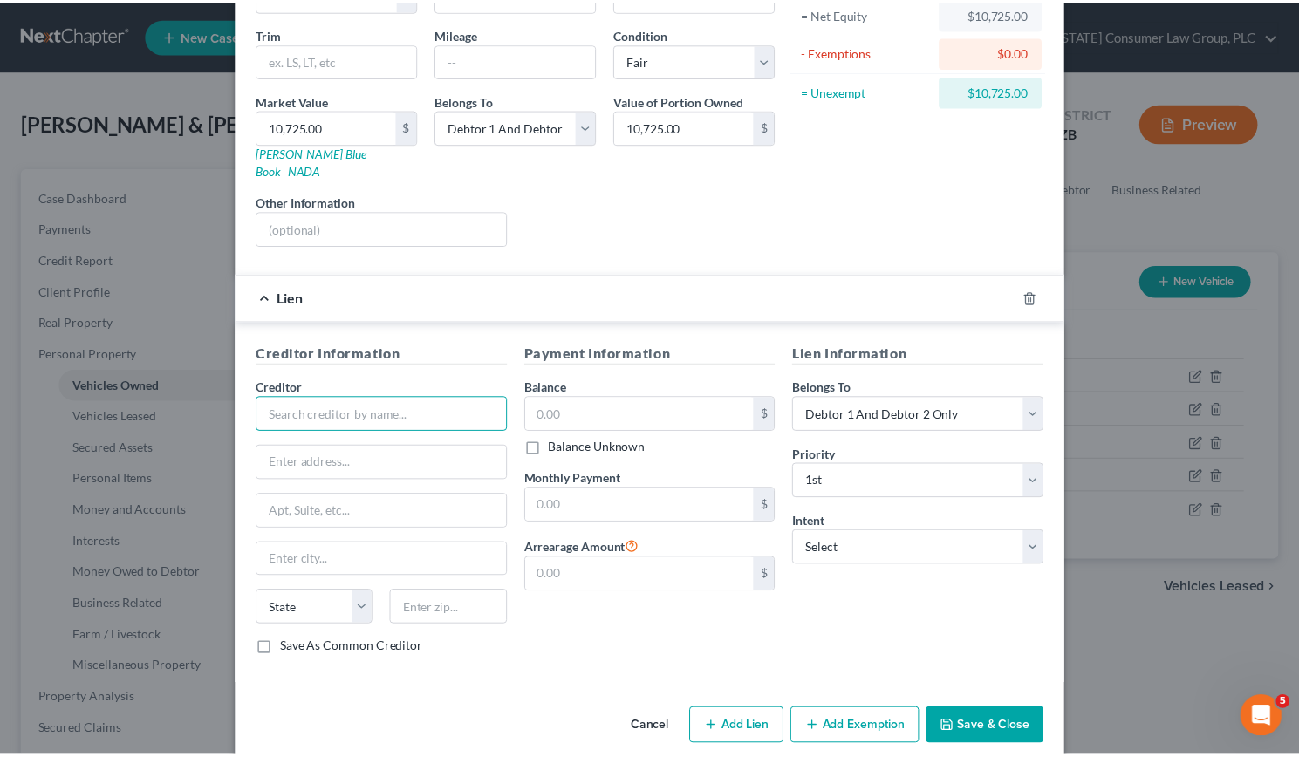
scroll to position [0, 0]
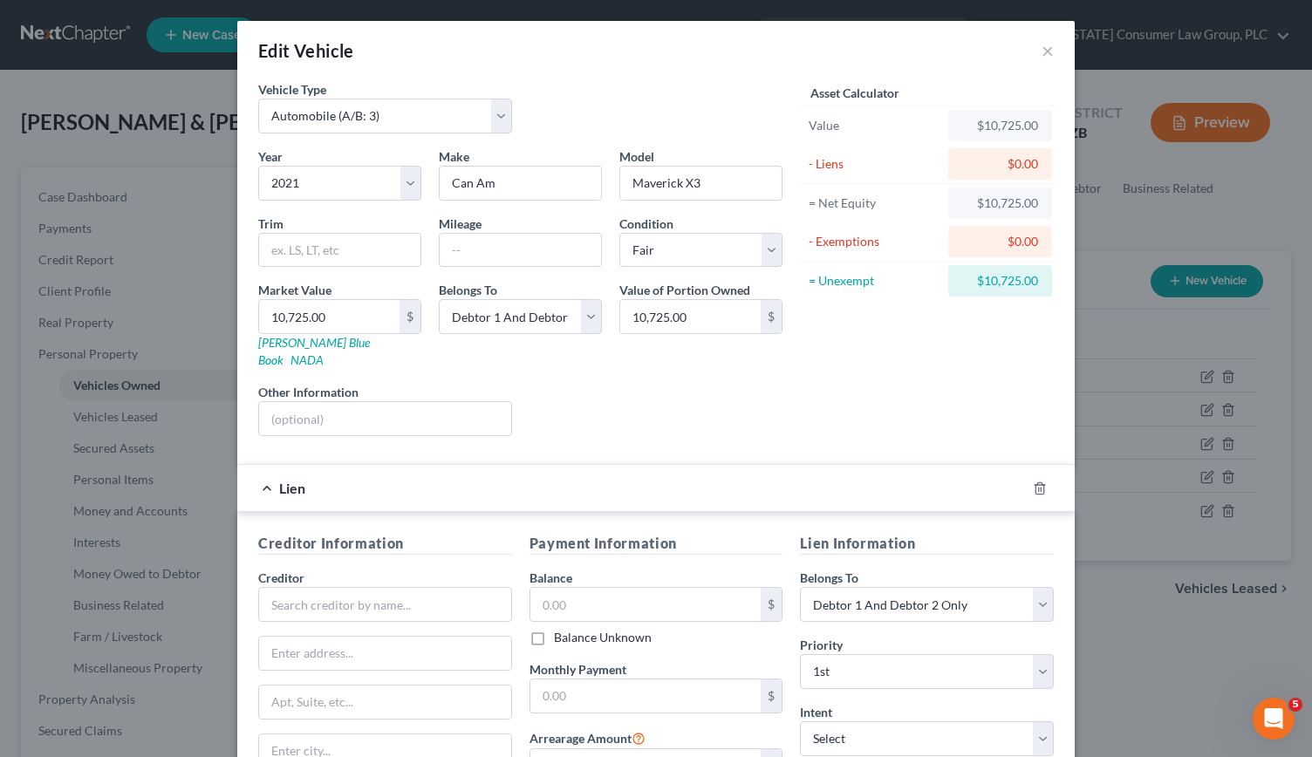
click at [1034, 55] on div "Edit Vehicle ×" at bounding box center [655, 50] width 837 height 59
click at [1033, 50] on div "Edit Vehicle ×" at bounding box center [655, 50] width 837 height 59
click at [1042, 50] on button "×" at bounding box center [1048, 50] width 12 height 21
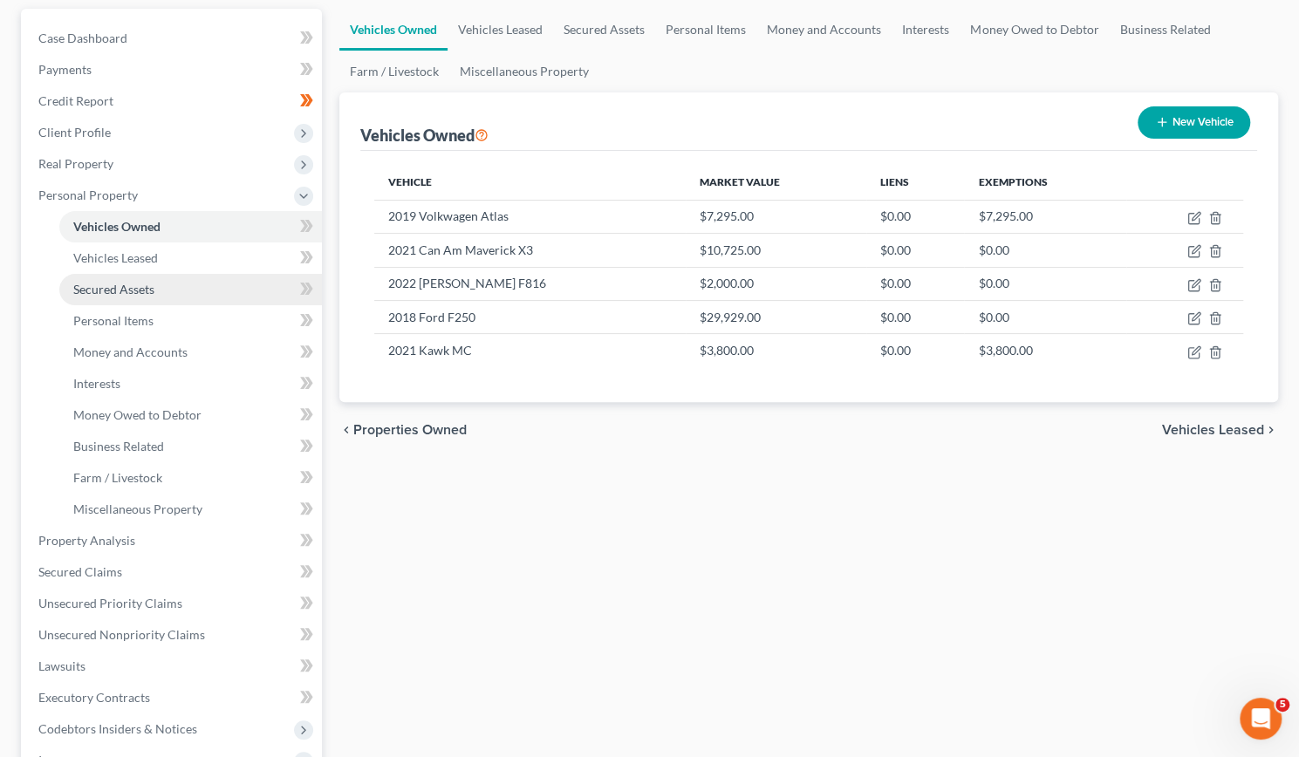
scroll to position [164, 0]
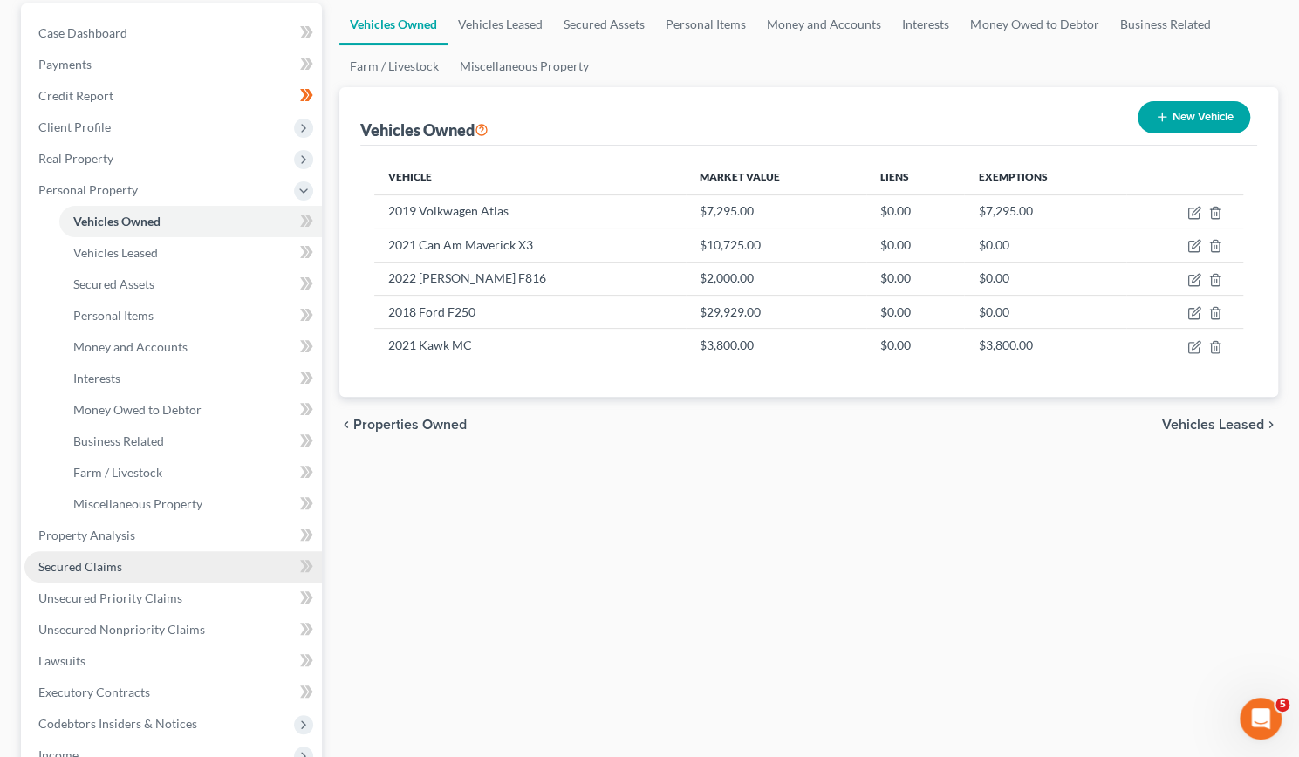
click at [105, 566] on span "Secured Claims" at bounding box center [80, 566] width 84 height 15
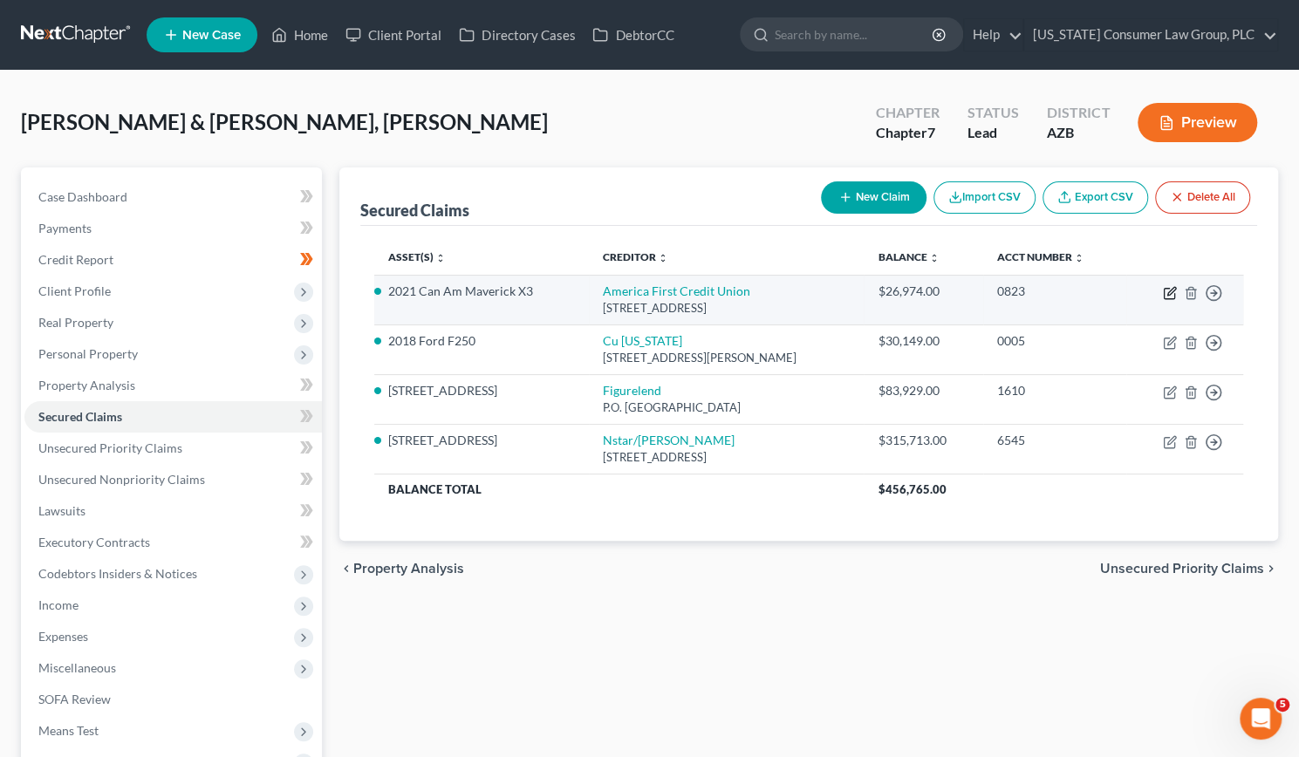
click at [1169, 290] on icon "button" at bounding box center [1170, 293] width 14 height 14
select select "46"
select select "3"
select select "0"
select select "2"
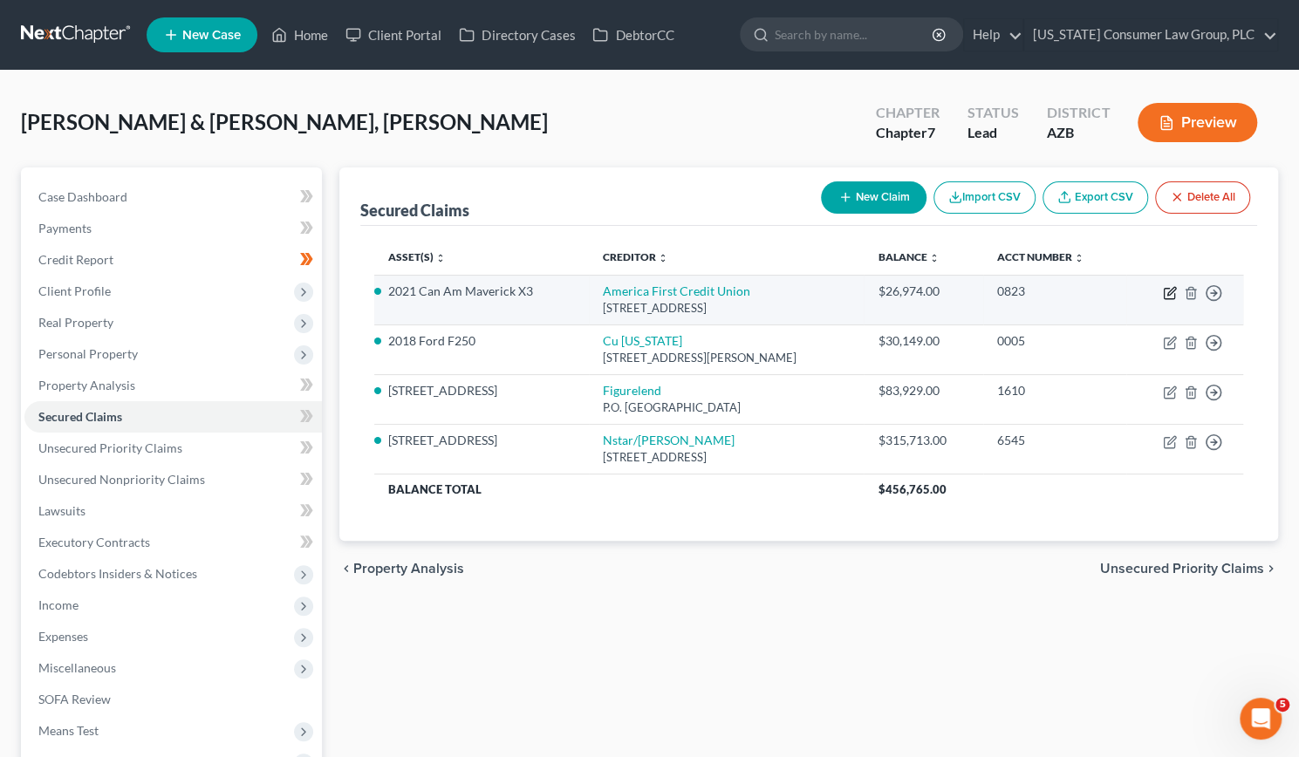
select select "0"
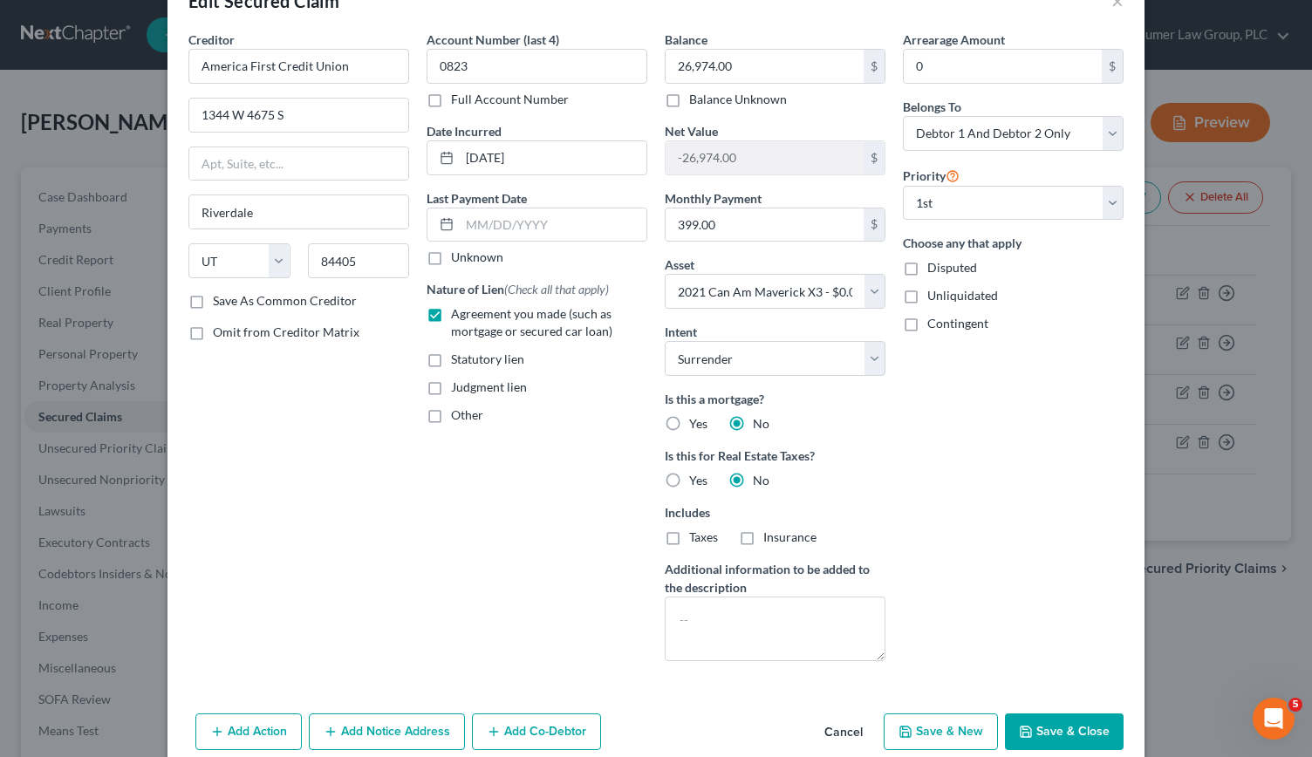
scroll to position [50, 0]
click at [1111, 3] on button "×" at bounding box center [1117, 0] width 12 height 21
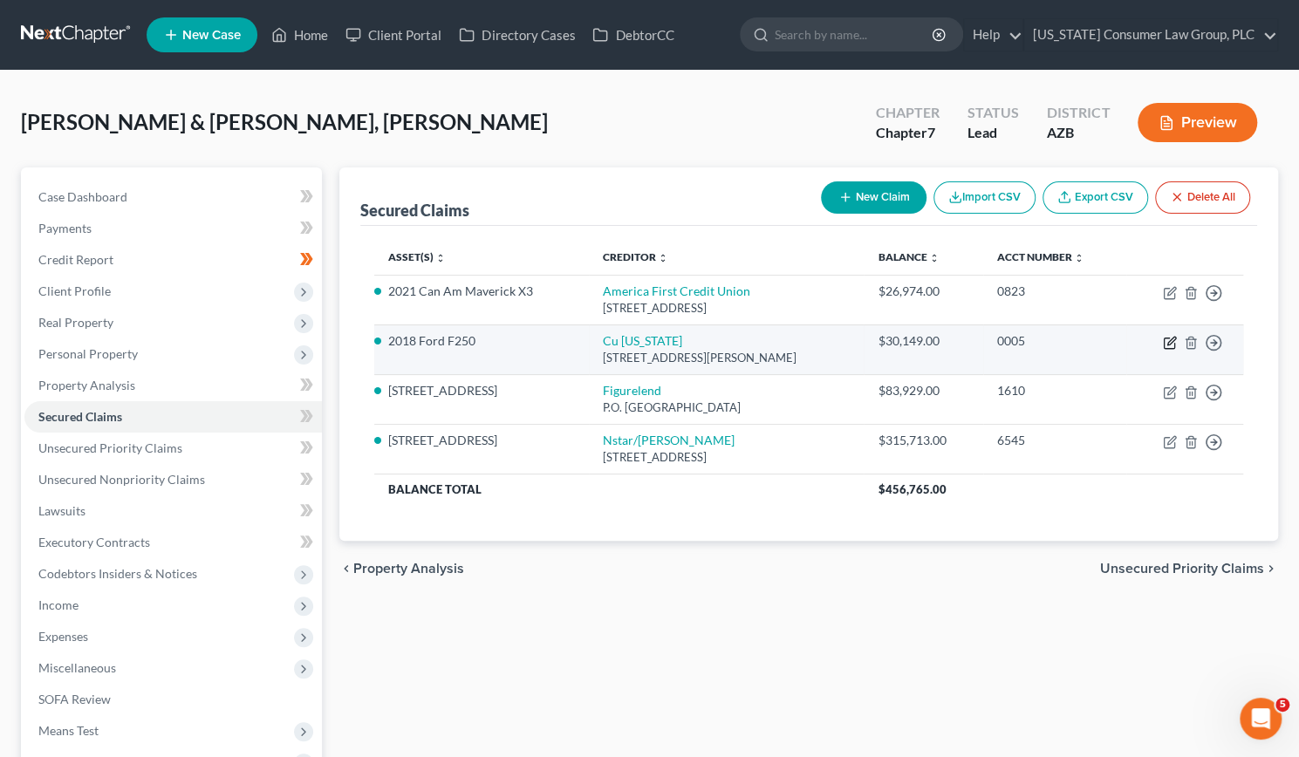
click at [1167, 340] on icon "button" at bounding box center [1170, 343] width 14 height 14
select select "5"
select select "2"
select select "0"
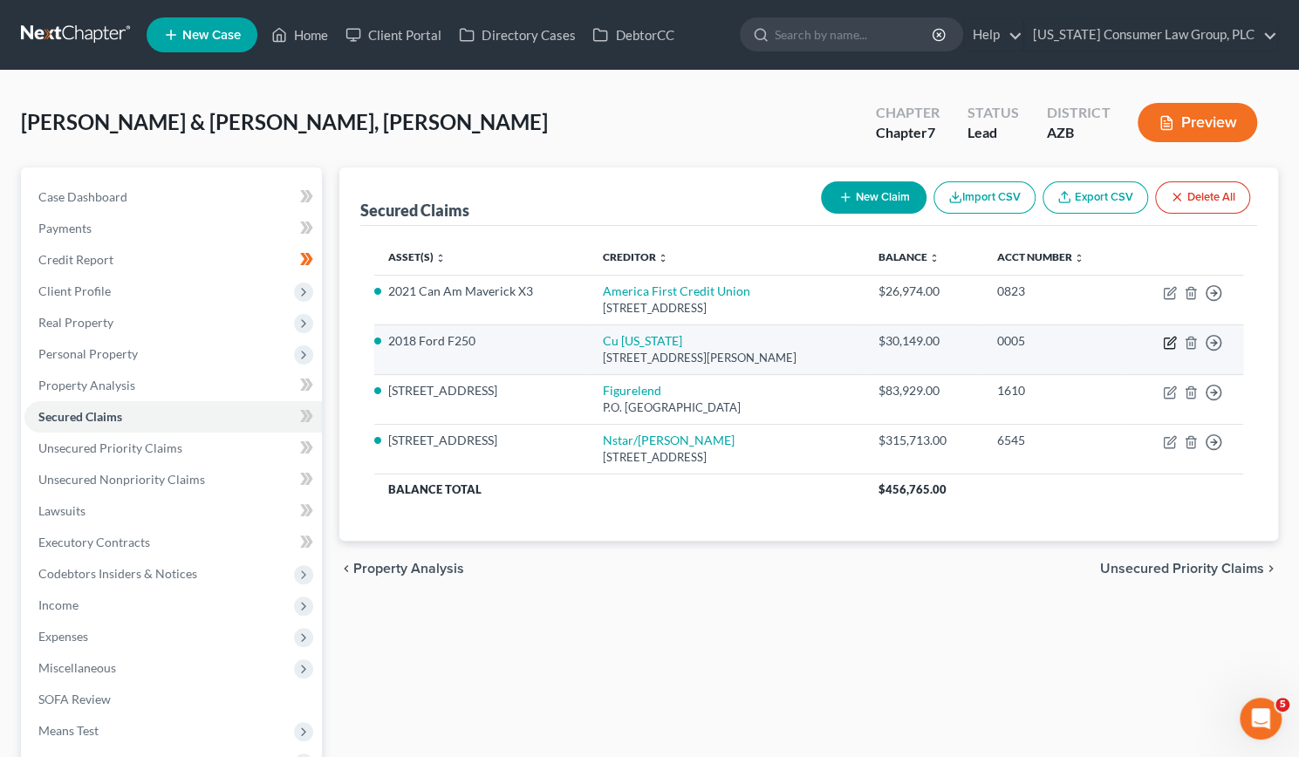
select select "0"
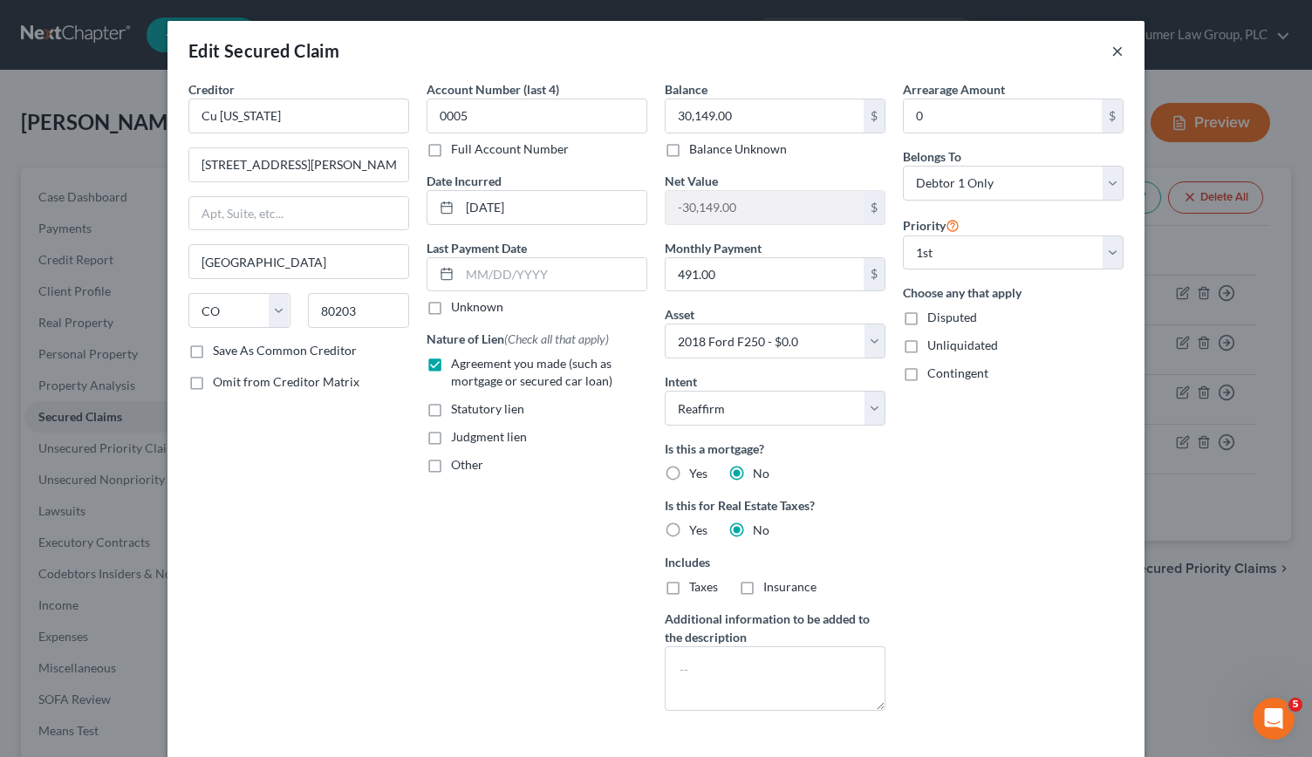
click at [1111, 55] on button "×" at bounding box center [1117, 50] width 12 height 21
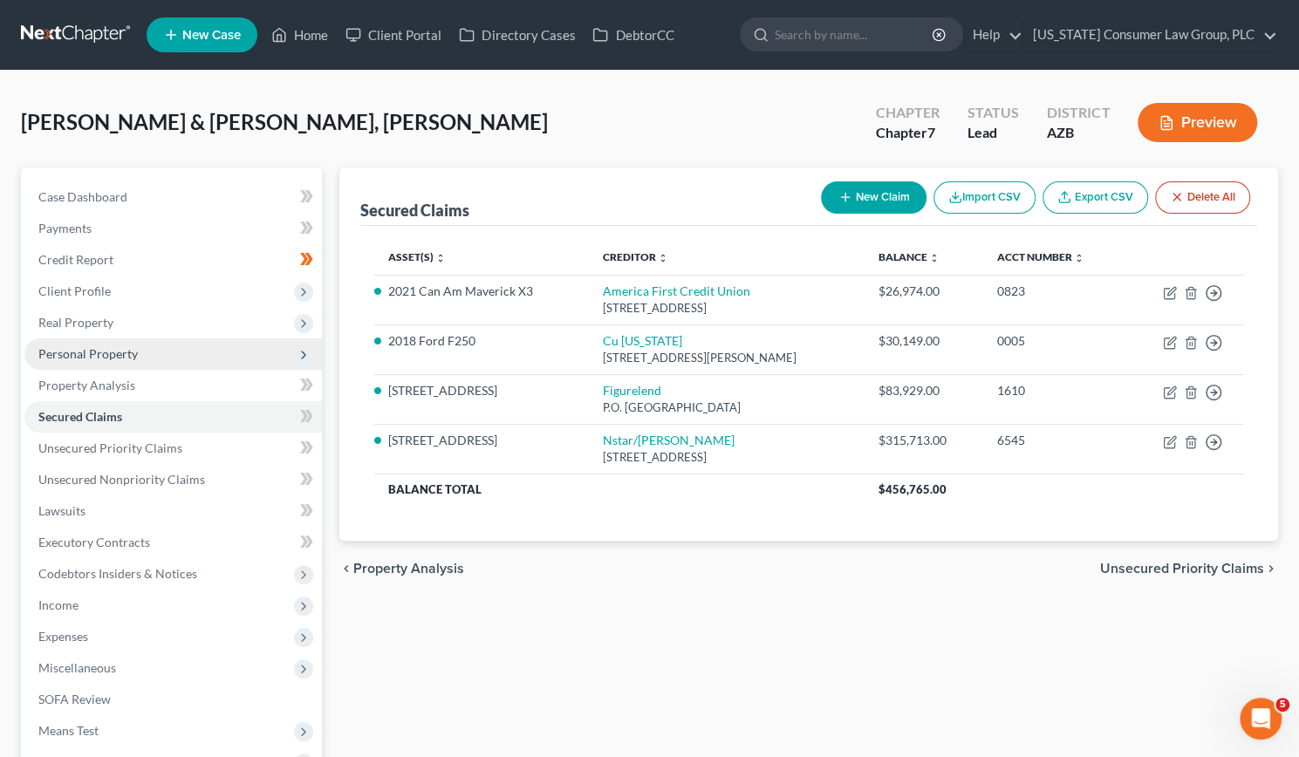
click at [81, 350] on span "Personal Property" at bounding box center [87, 353] width 99 height 15
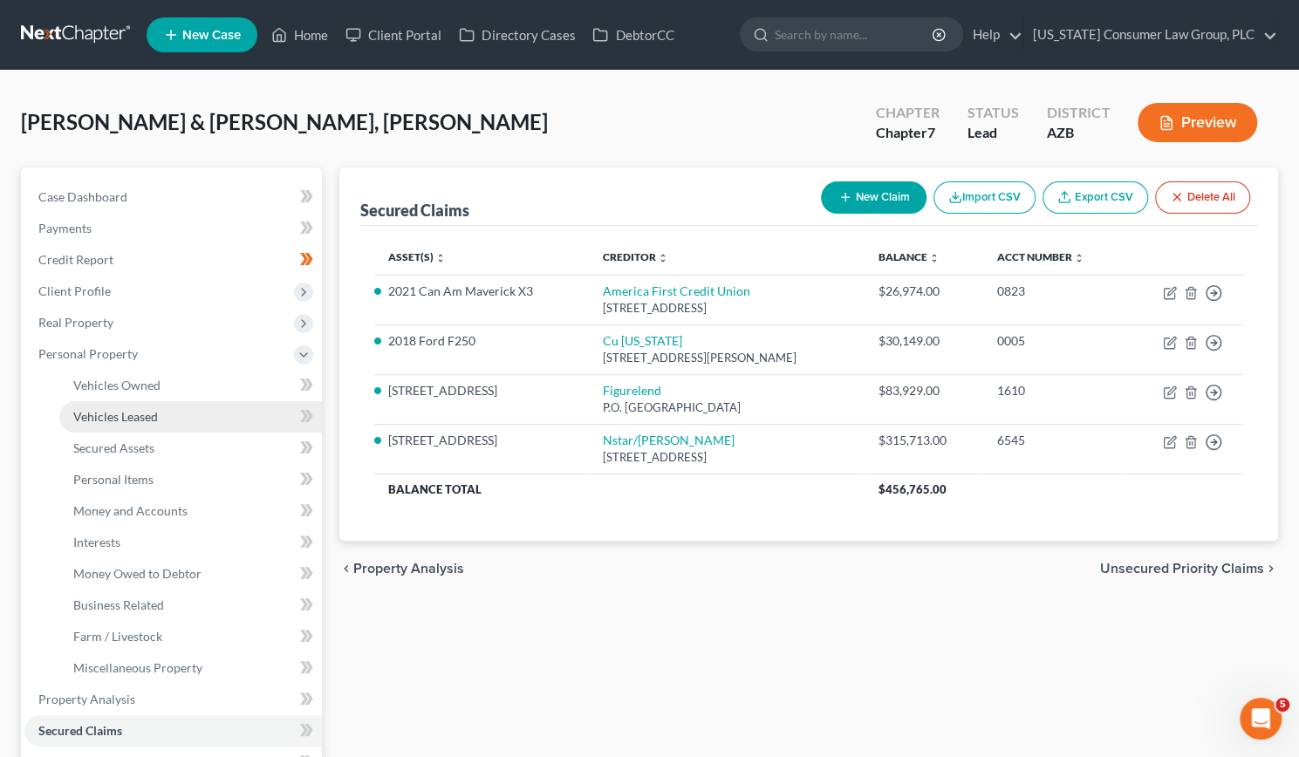
click at [94, 415] on span "Vehicles Leased" at bounding box center [115, 416] width 85 height 15
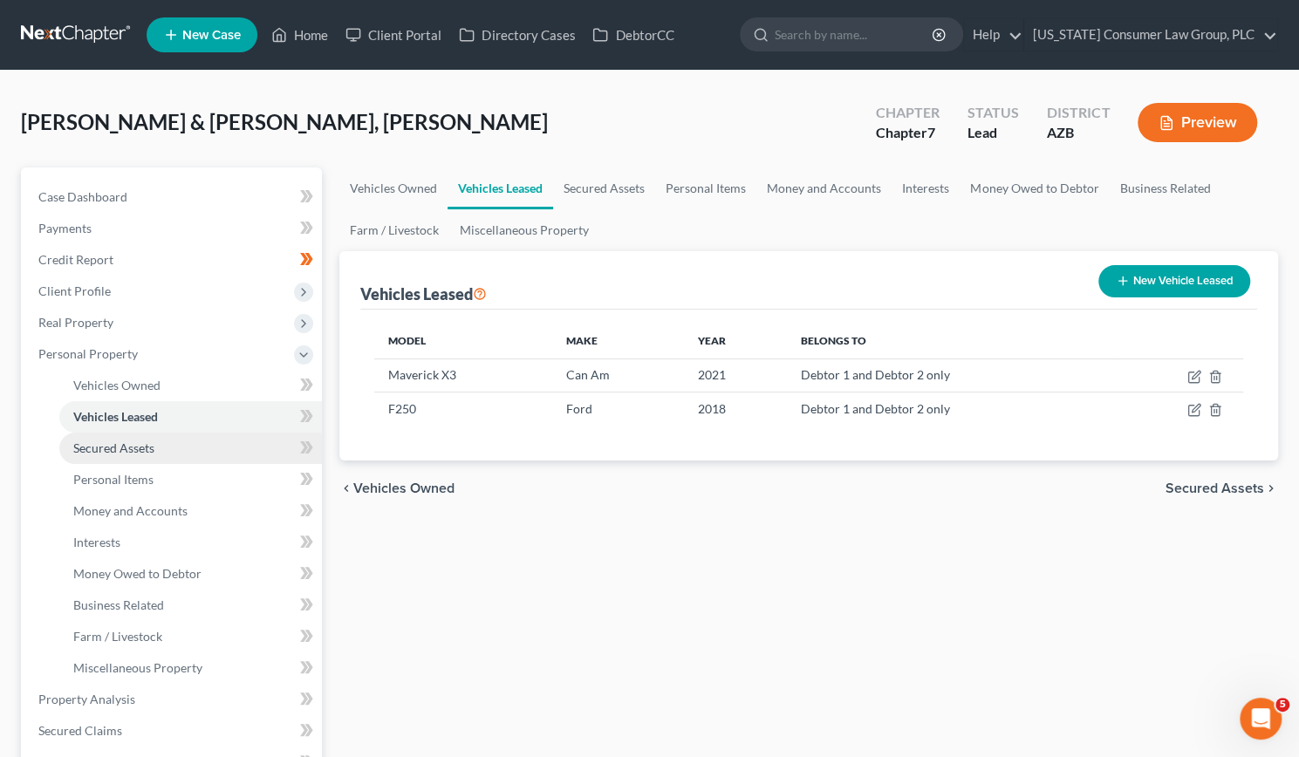
click at [96, 448] on span "Secured Assets" at bounding box center [113, 448] width 81 height 15
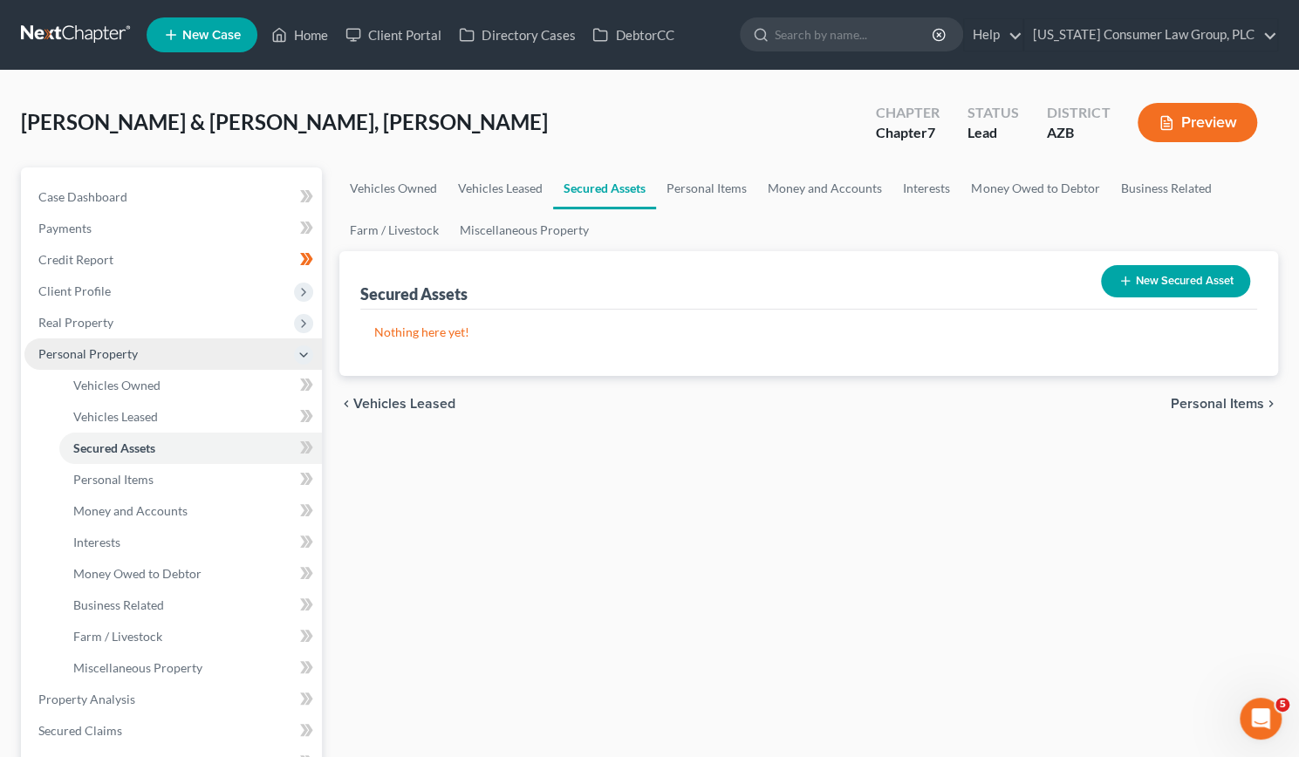
click at [89, 346] on span "Personal Property" at bounding box center [87, 353] width 99 height 15
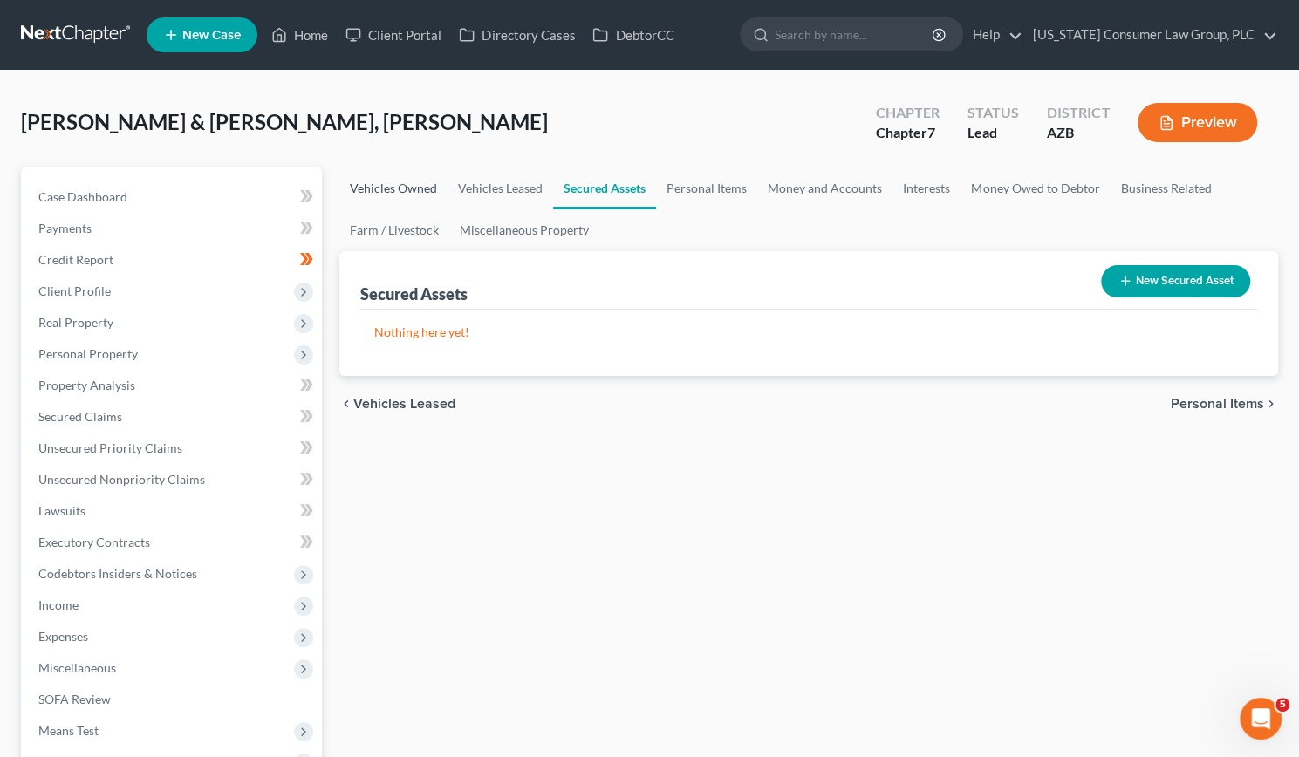
click at [394, 189] on link "Vehicles Owned" at bounding box center [393, 188] width 108 height 42
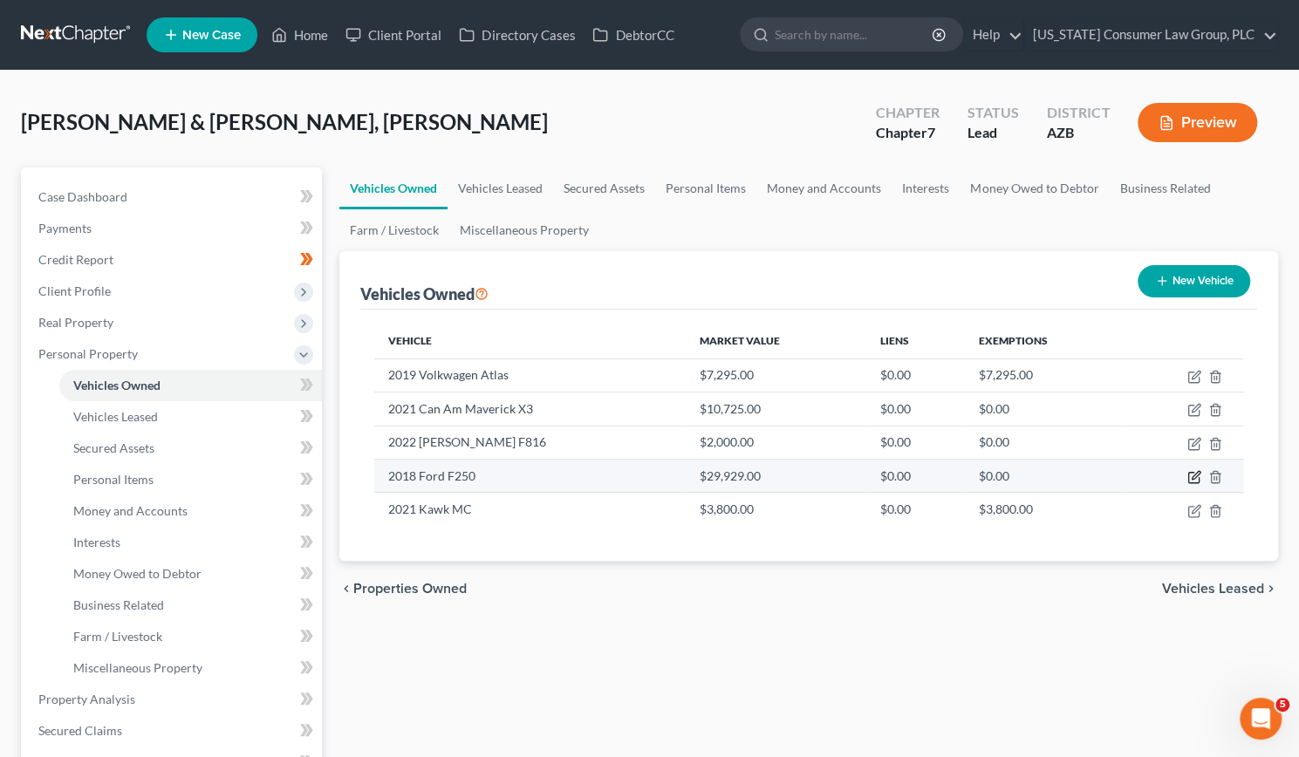
click at [1199, 475] on icon "button" at bounding box center [1194, 477] width 14 height 14
select select "1"
select select "8"
select select "3"
select select "2"
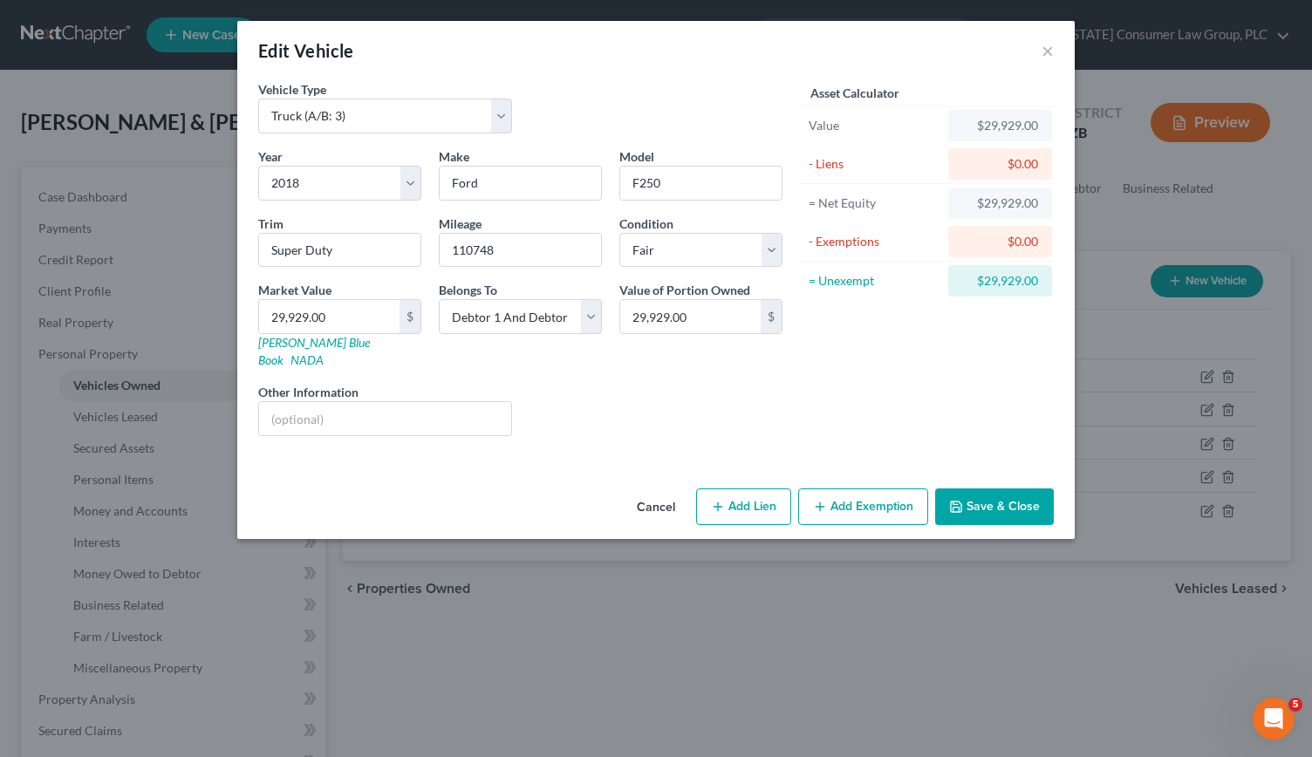
click at [764, 489] on button "Add Lien" at bounding box center [743, 507] width 95 height 37
select select "2"
select select "0"
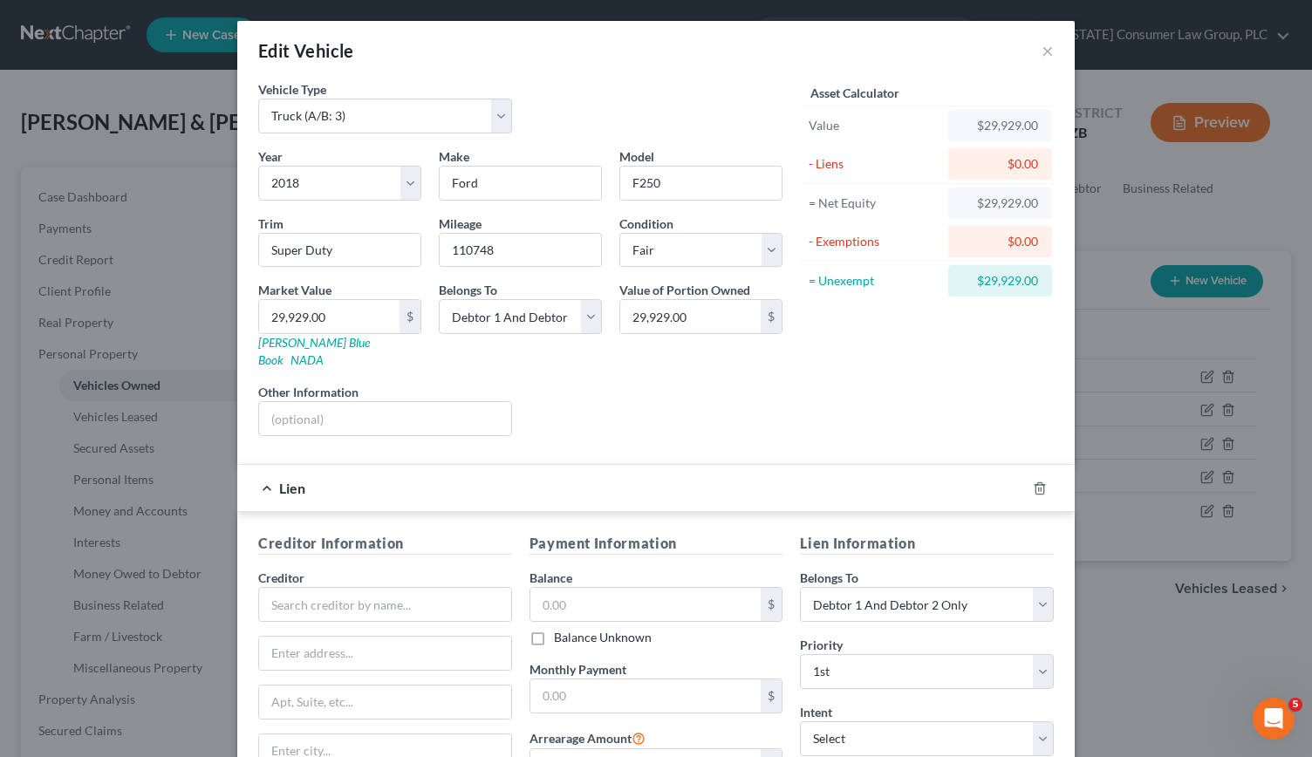
scroll to position [190, 0]
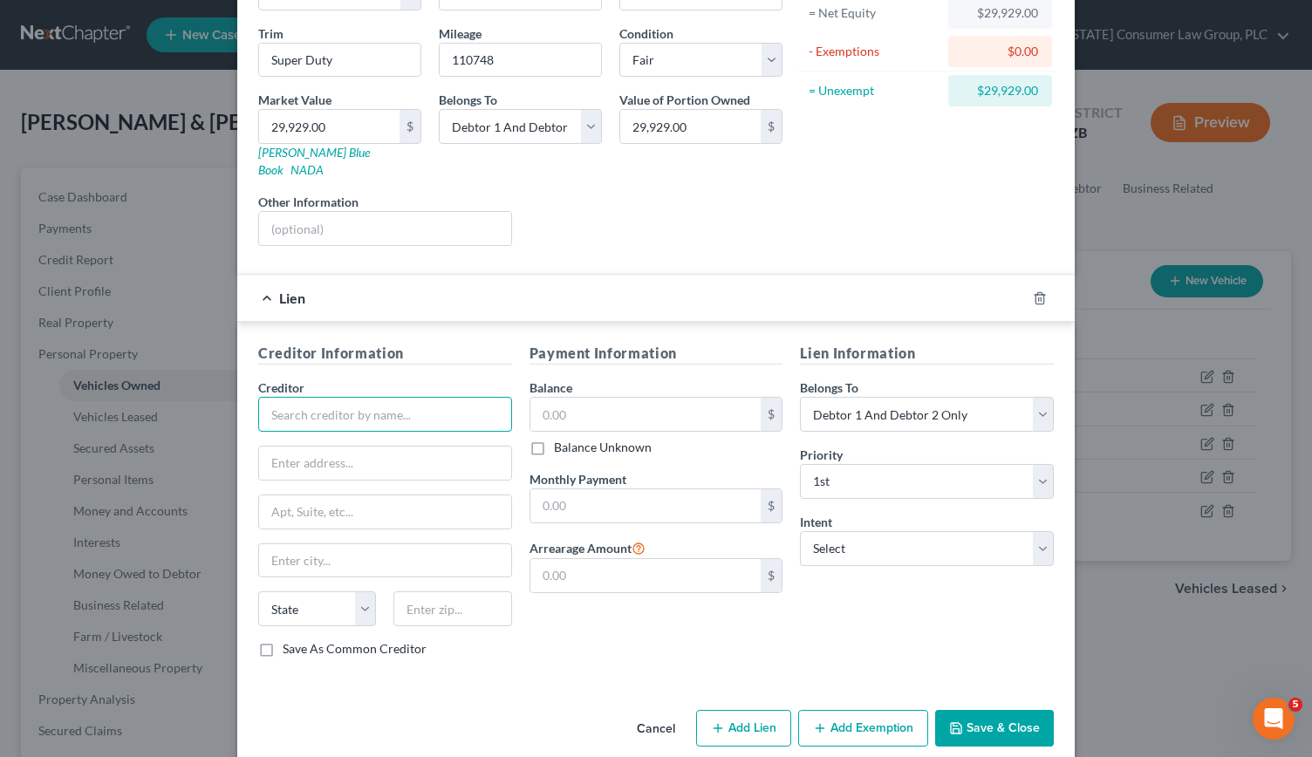
click at [288, 397] on input "text" at bounding box center [385, 414] width 254 height 35
type input "Cu Colorado"
type input "1390 Logan St."
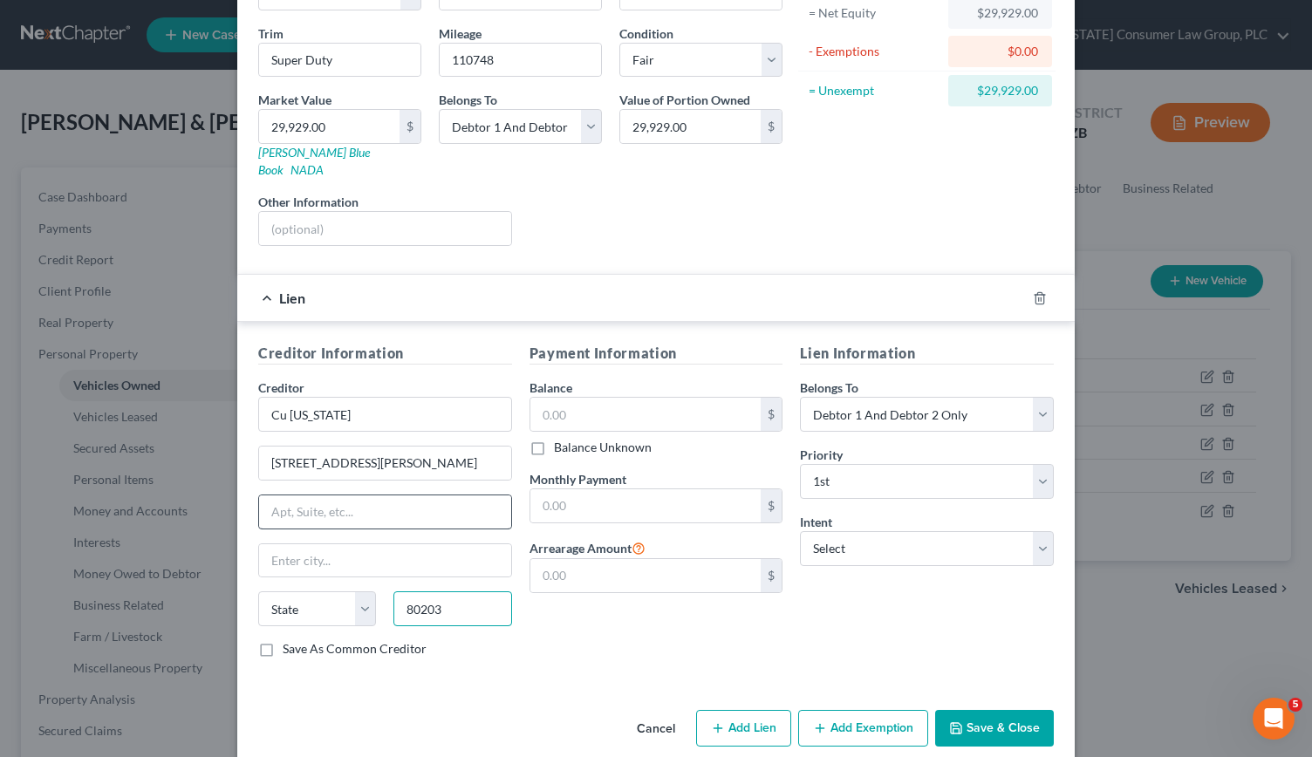
type input "80203"
type input "Denver"
select select "5"
click at [584, 398] on input "text" at bounding box center [645, 414] width 231 height 33
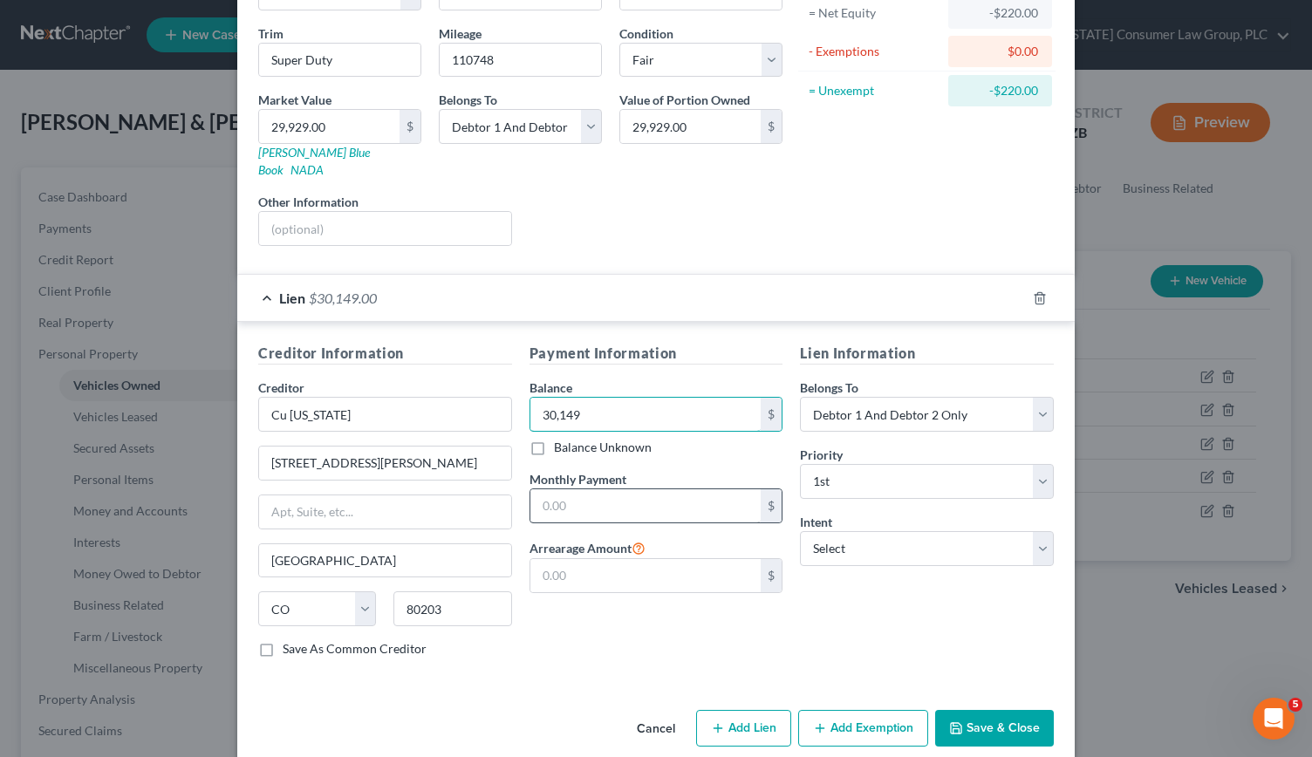
type input "30,149"
click at [579, 489] on input "text" at bounding box center [645, 505] width 231 height 33
type input "491"
click at [1033, 531] on select "Select Surrender Redeem Reaffirm Avoid Other" at bounding box center [927, 548] width 254 height 35
select select "2"
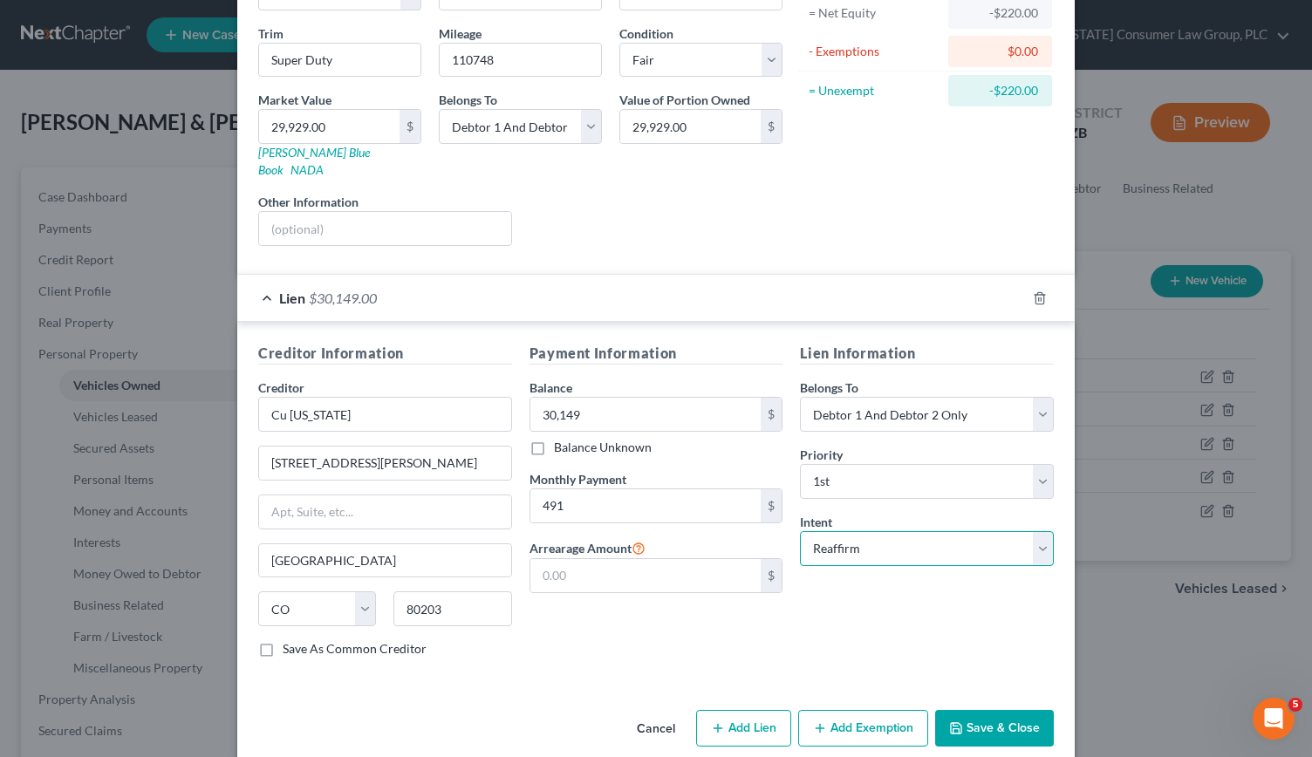
click at [800, 531] on select "Select Surrender Redeem Reaffirm Avoid Other" at bounding box center [927, 548] width 254 height 35
click at [968, 710] on button "Save & Close" at bounding box center [994, 728] width 119 height 37
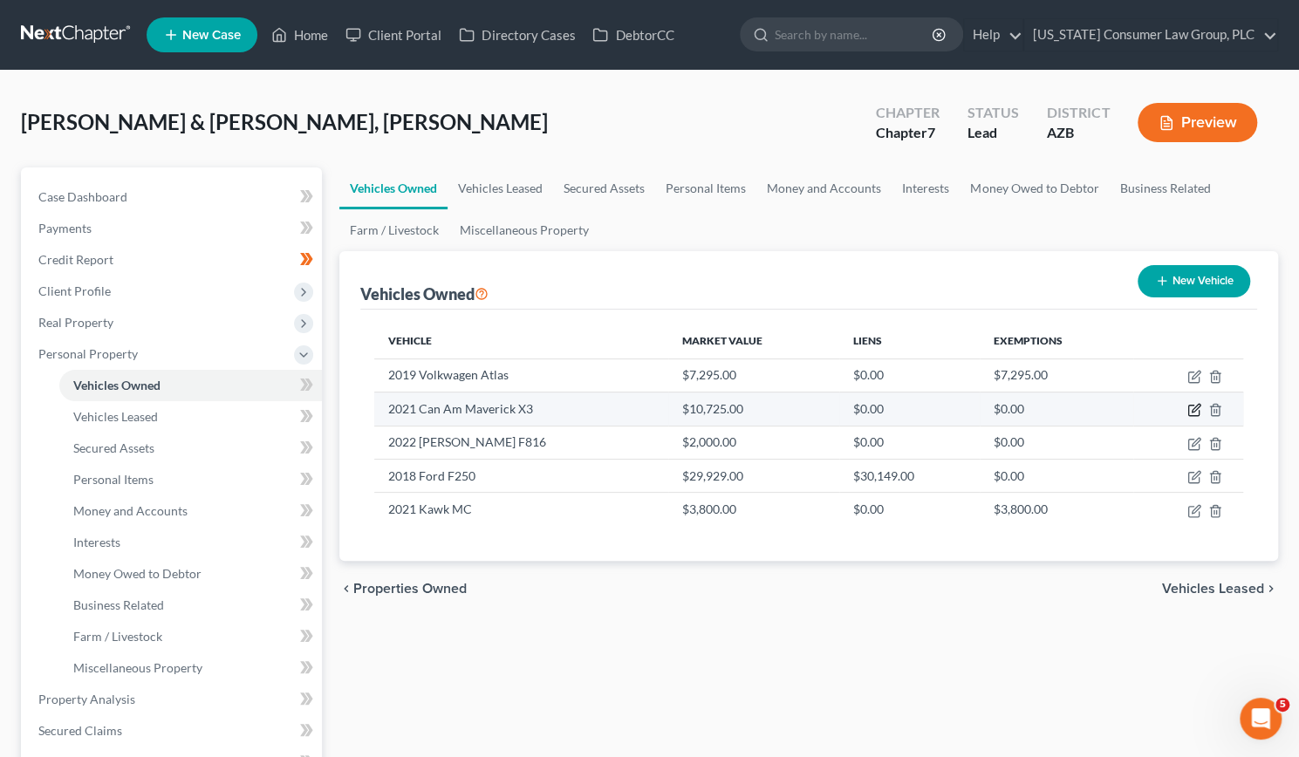
click at [1194, 410] on icon "button" at bounding box center [1196, 409] width 8 height 8
select select "0"
select select "5"
select select "3"
select select "2"
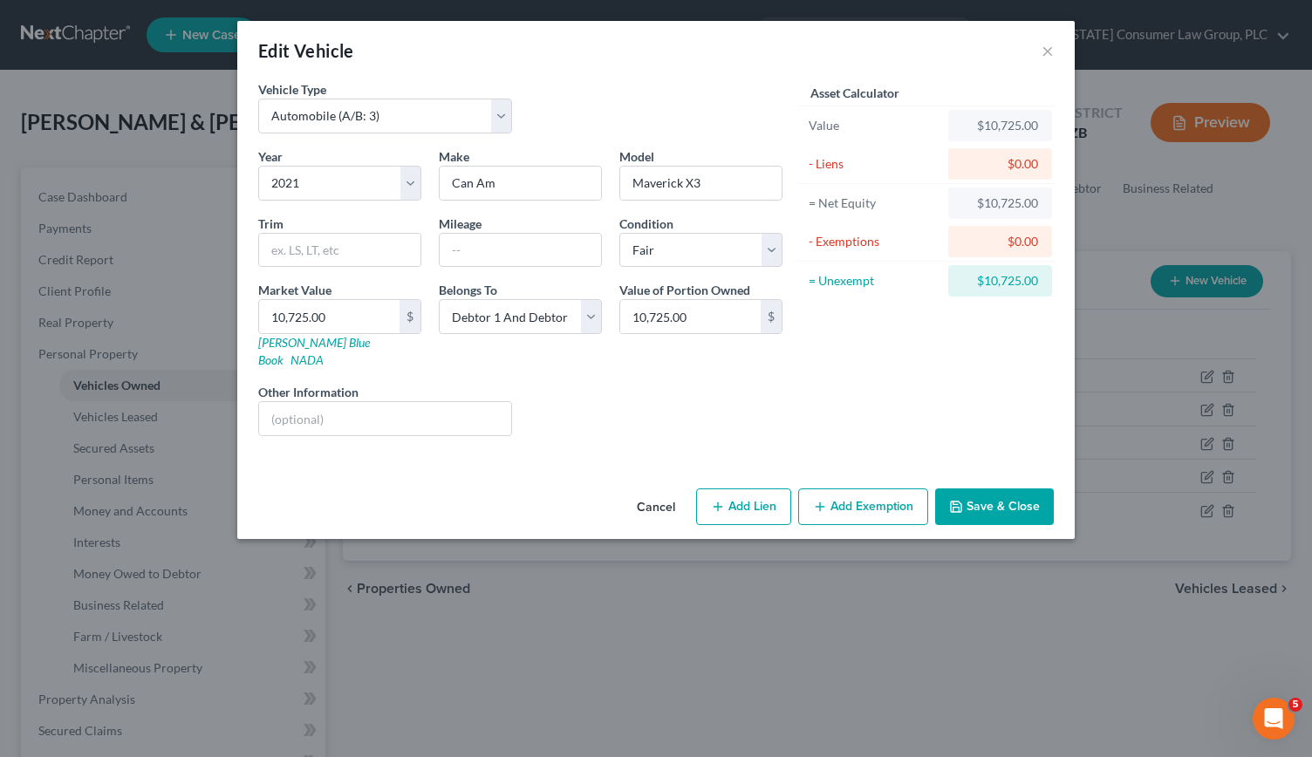
click at [751, 489] on button "Add Lien" at bounding box center [743, 507] width 95 height 37
select select "2"
select select "0"
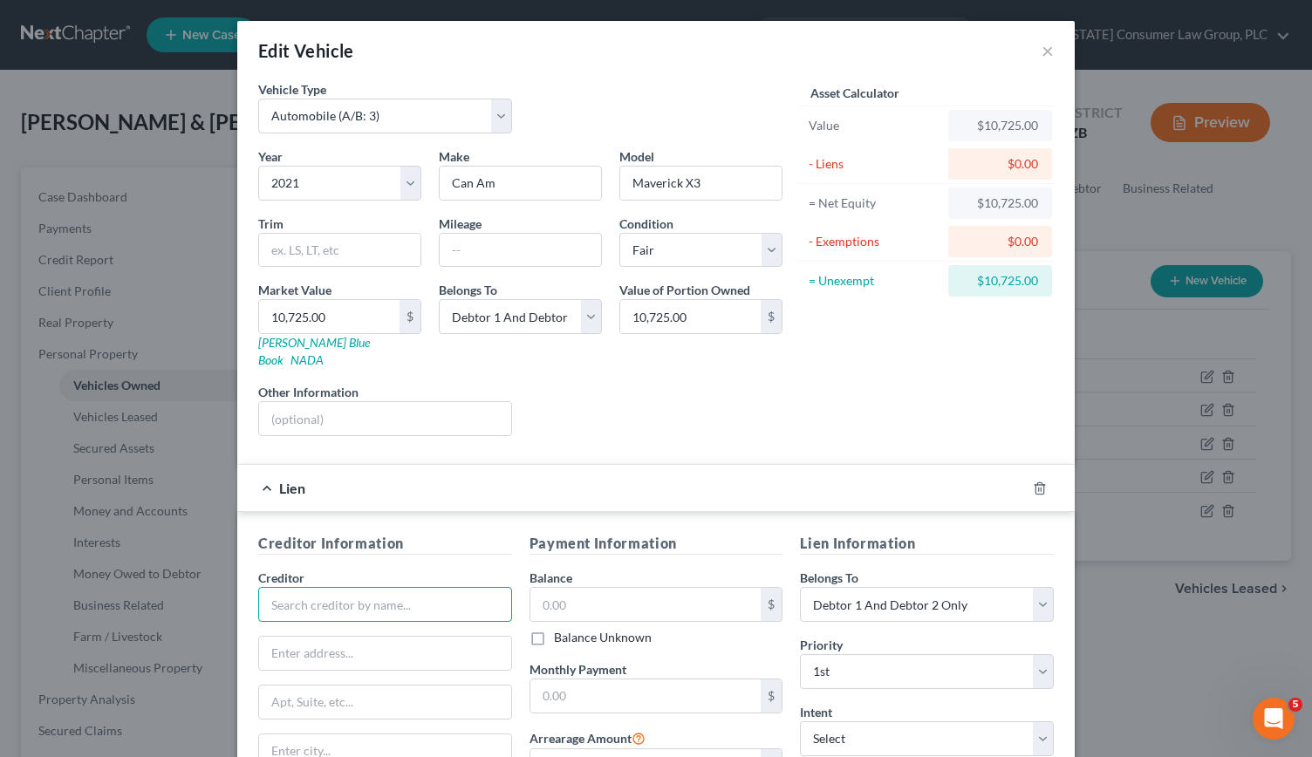
click at [373, 587] on input "text" at bounding box center [385, 604] width 254 height 35
type input "America First Credit Union"
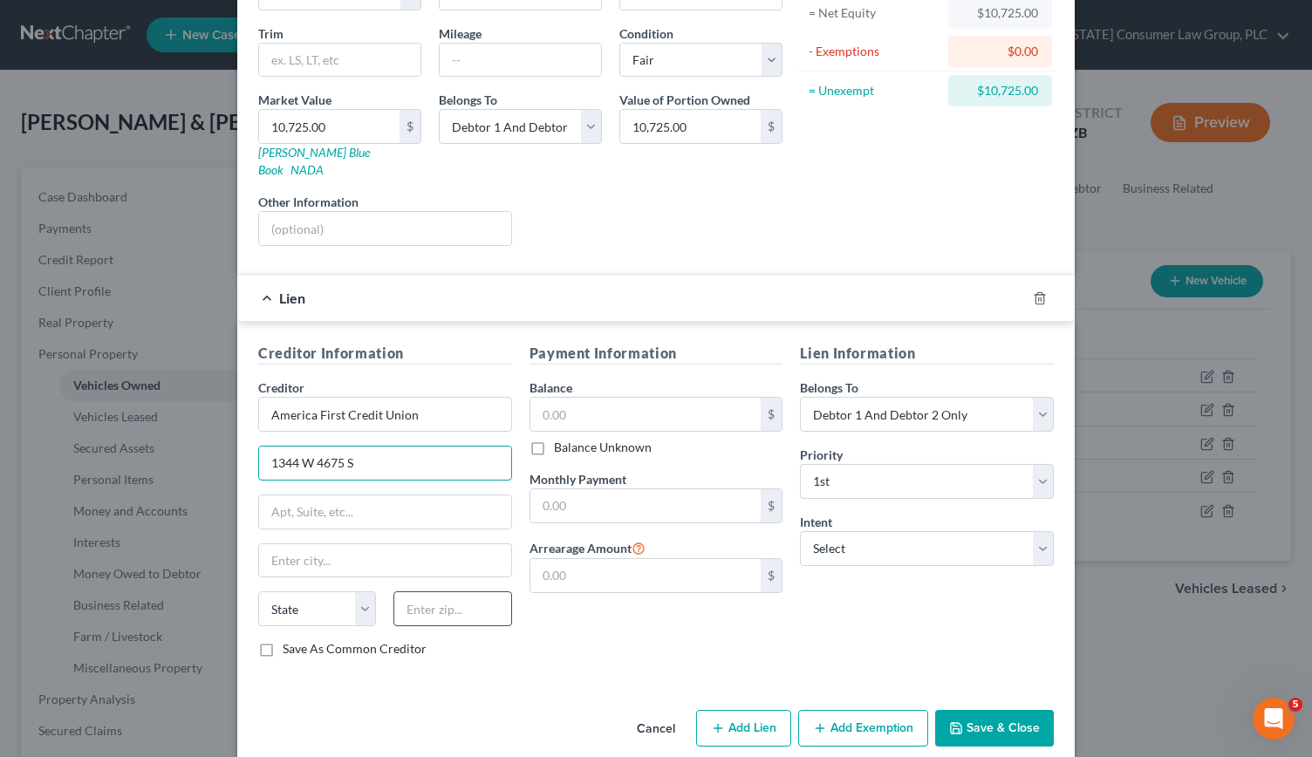
type input "1344 W 4675 S"
click at [461, 593] on input "text" at bounding box center [452, 608] width 118 height 35
type input "84405"
type input "Ogden"
select select "46"
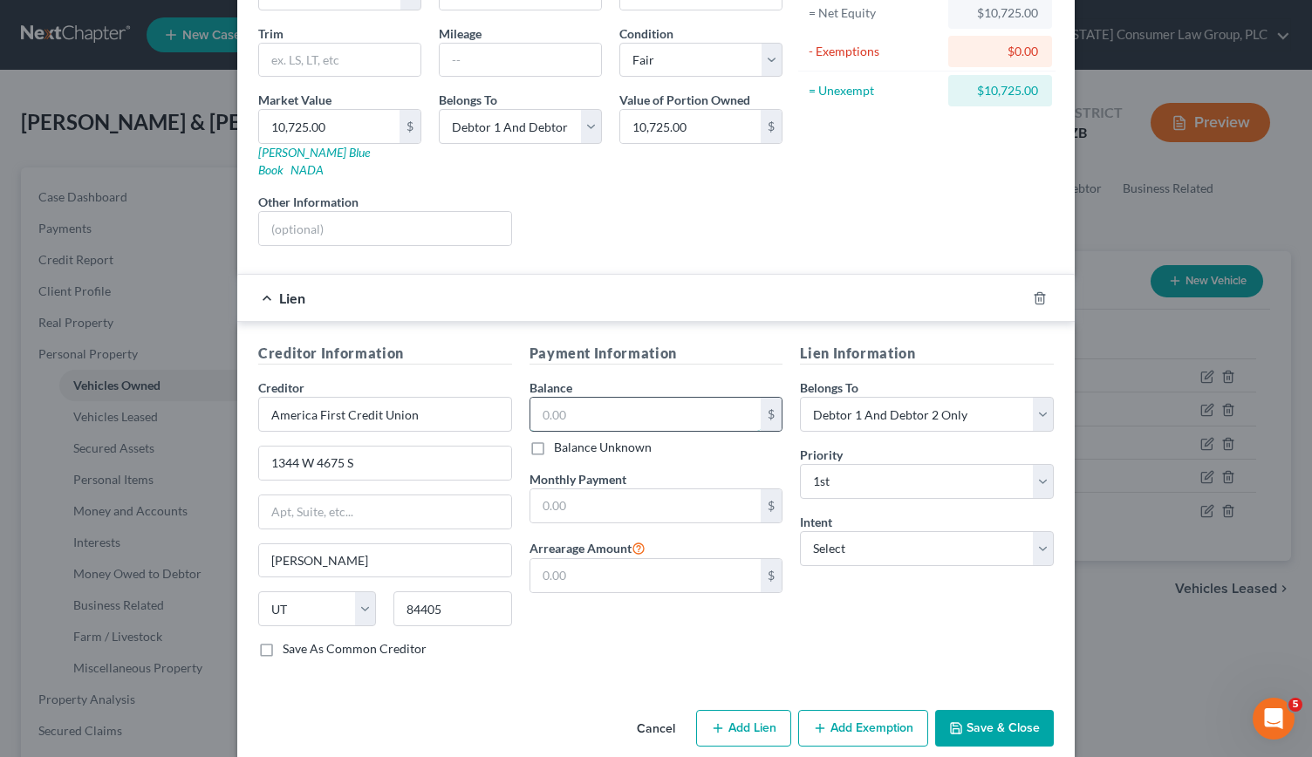
click at [590, 398] on input "text" at bounding box center [645, 414] width 231 height 33
type input "26,974"
click at [563, 489] on input "text" at bounding box center [645, 505] width 231 height 33
type input "399"
click at [1034, 531] on select "Select Surrender Redeem Reaffirm Avoid Other" at bounding box center [927, 548] width 254 height 35
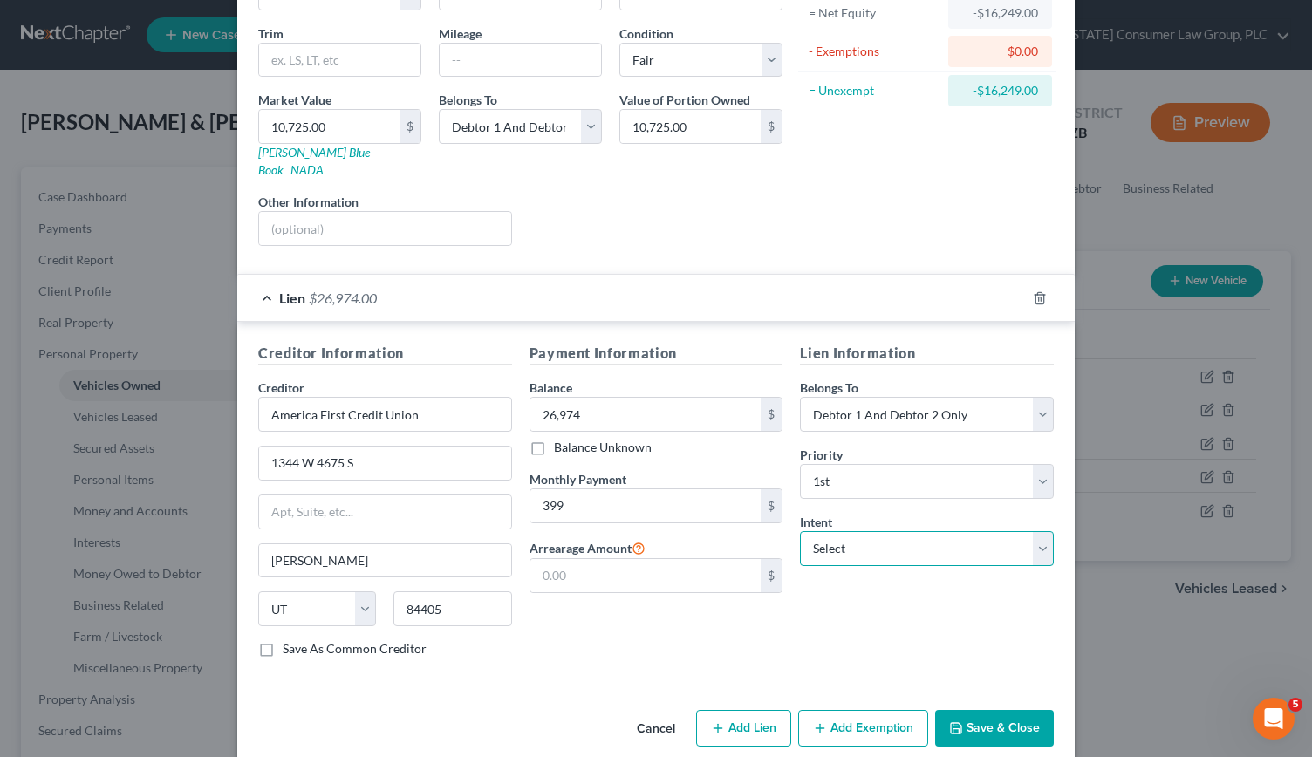
select select "0"
click at [800, 531] on select "Select Surrender Redeem Reaffirm Avoid Other" at bounding box center [927, 548] width 254 height 35
click at [971, 710] on button "Save & Close" at bounding box center [994, 728] width 119 height 37
